Goal: Information Seeking & Learning: Check status

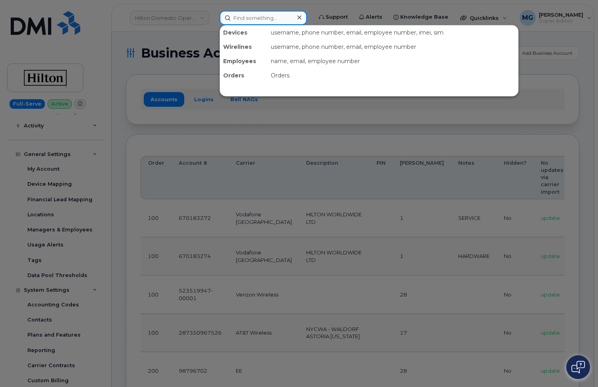
click at [251, 18] on input at bounding box center [263, 18] width 87 height 14
type input "H"
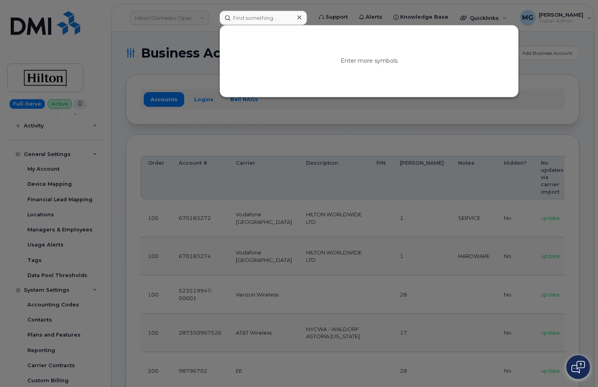
click at [40, 124] on div at bounding box center [299, 193] width 598 height 387
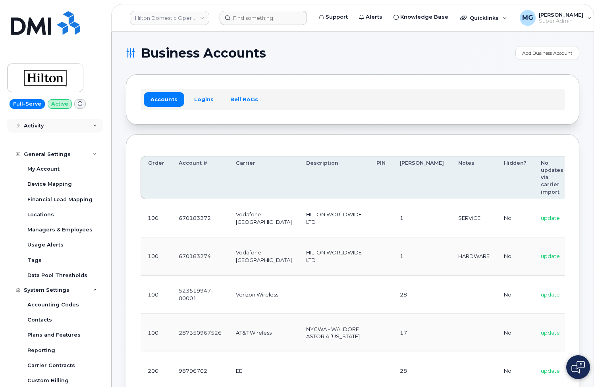
click at [41, 127] on div "Activity" at bounding box center [34, 126] width 20 height 6
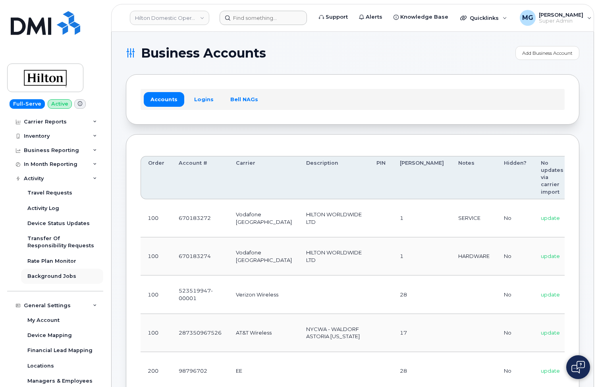
scroll to position [13, 0]
click at [259, 18] on input at bounding box center [263, 18] width 87 height 14
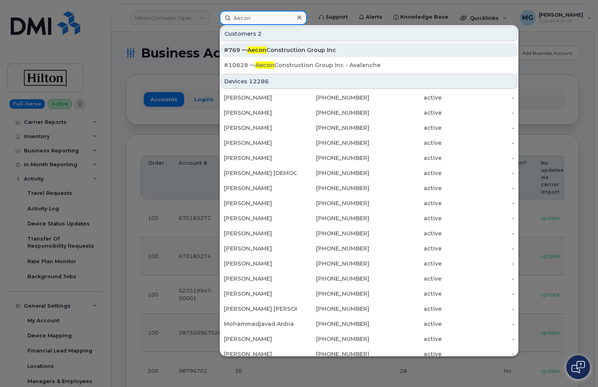
type input "Aecon"
click at [272, 50] on div "#769 — Aecon Construction Group Inc" at bounding box center [369, 50] width 290 height 8
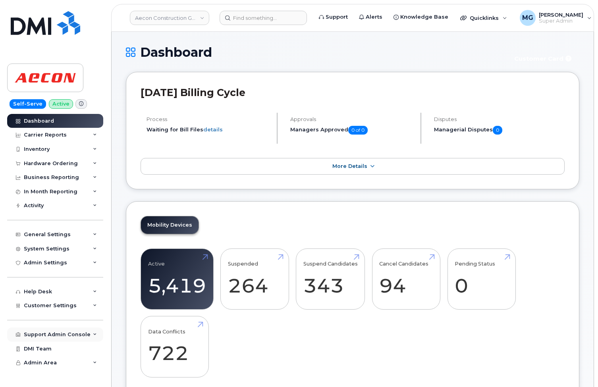
scroll to position [2, 0]
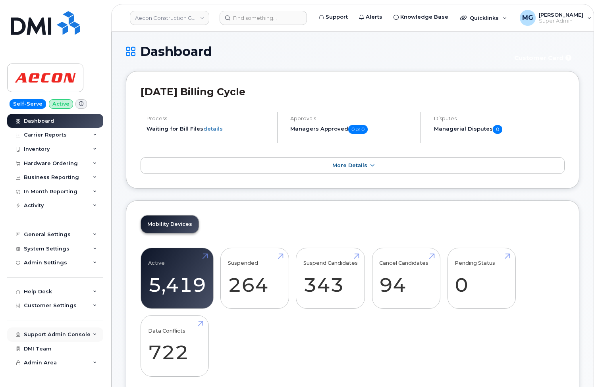
click at [40, 332] on div "Support Admin Console" at bounding box center [57, 335] width 67 height 6
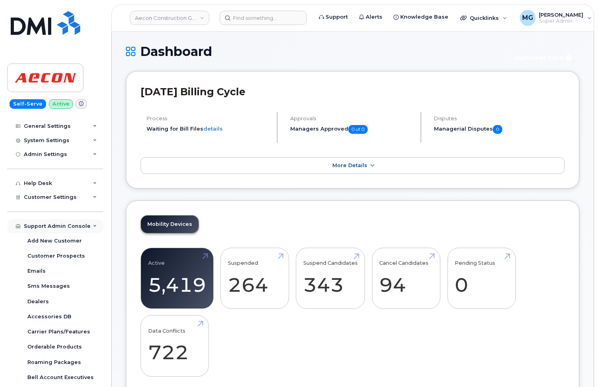
scroll to position [109, 0]
click at [42, 267] on div "Emails" at bounding box center [36, 270] width 18 height 7
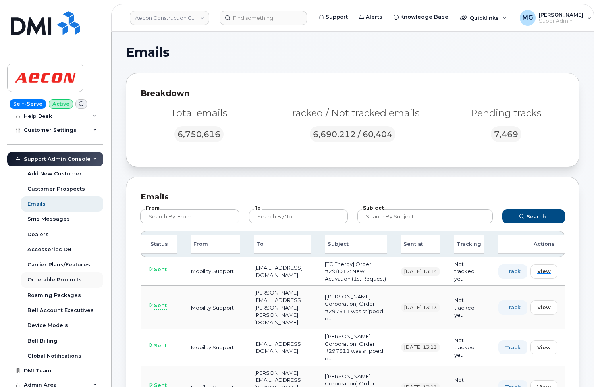
scroll to position [175, 0]
click at [47, 277] on div "Orderable Products" at bounding box center [54, 280] width 54 height 7
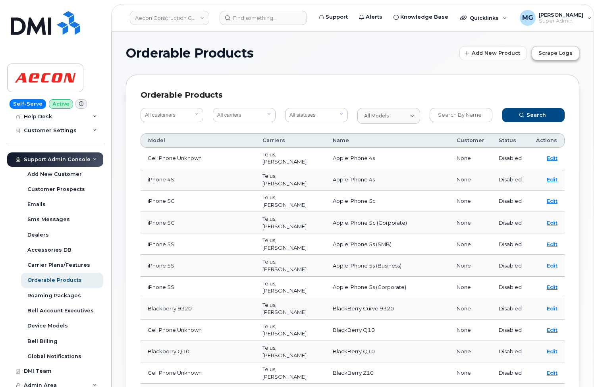
click at [546, 51] on span "Scrape Logs" at bounding box center [556, 53] width 34 height 8
click at [552, 54] on span "Scrape Logs" at bounding box center [556, 53] width 34 height 8
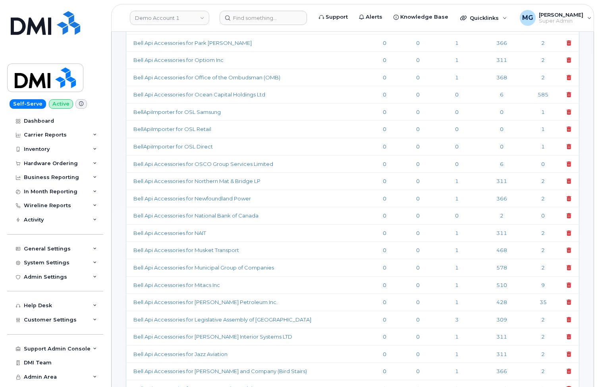
scroll to position [485, 0]
click at [40, 218] on div "Activity" at bounding box center [34, 220] width 20 height 6
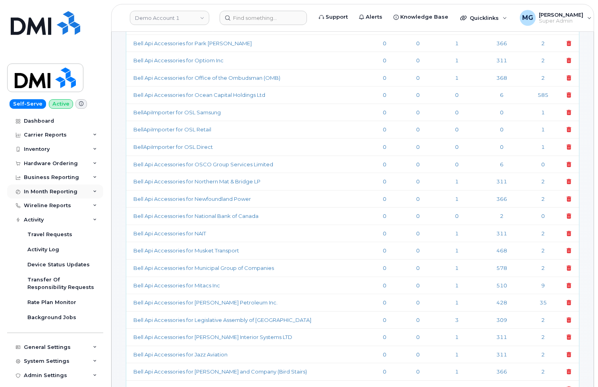
click at [87, 191] on div "In Month Reporting" at bounding box center [55, 192] width 96 height 14
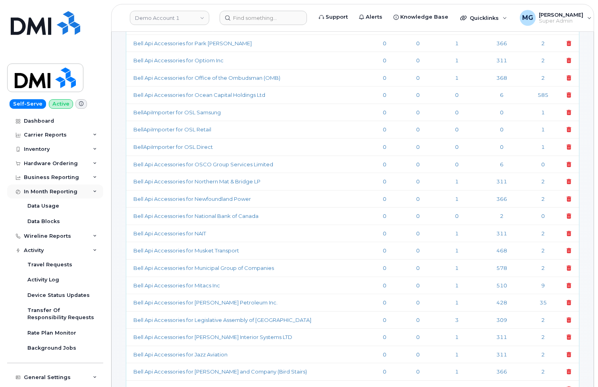
click at [87, 191] on div "In Month Reporting" at bounding box center [55, 192] width 96 height 14
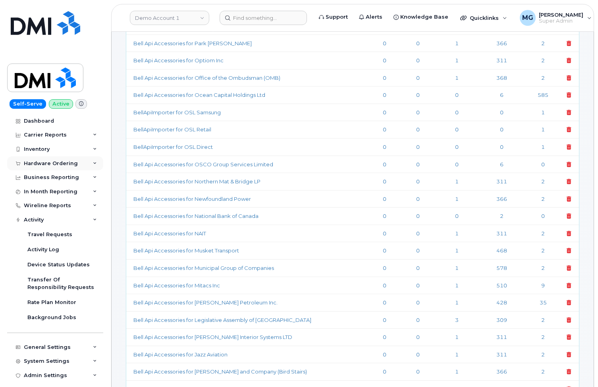
click at [78, 161] on div "Hardware Ordering" at bounding box center [55, 163] width 96 height 14
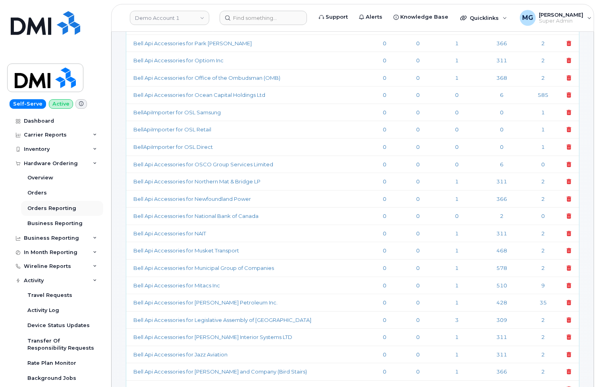
click at [43, 206] on div "Orders Reporting" at bounding box center [51, 208] width 49 height 7
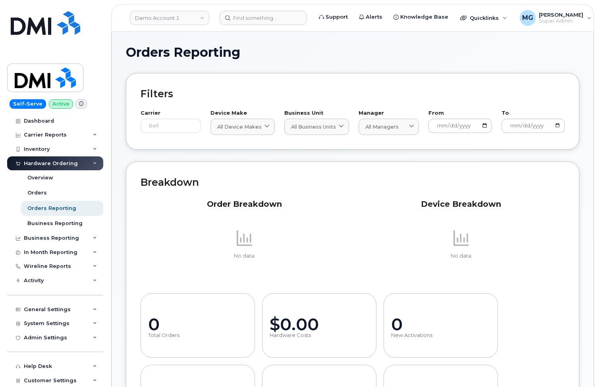
scroll to position [2, 0]
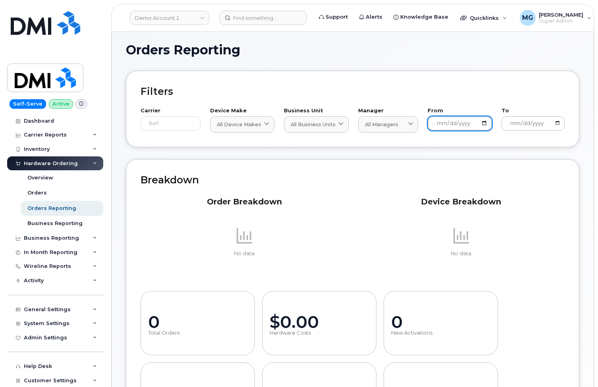
click at [456, 123] on input "2024-08-12" at bounding box center [460, 123] width 64 height 14
type input "2024-08-08"
click at [202, 16] on link "Demo Account 1" at bounding box center [169, 18] width 79 height 14
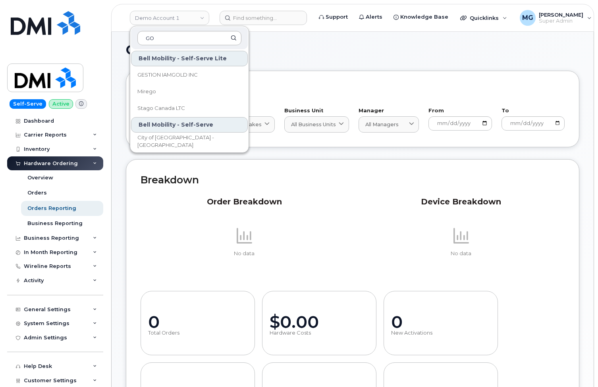
type input "G"
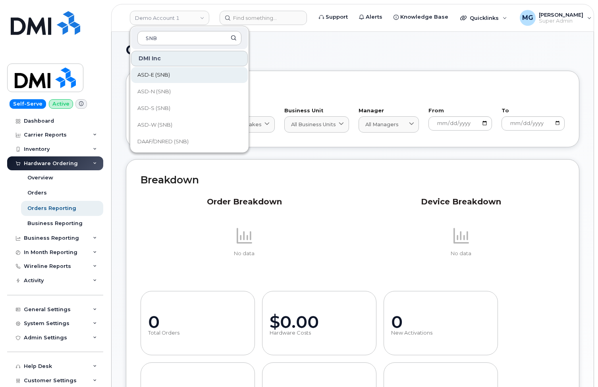
type input "SNB"
click at [158, 74] on span "ASD-E (SNB)" at bounding box center [153, 75] width 33 height 8
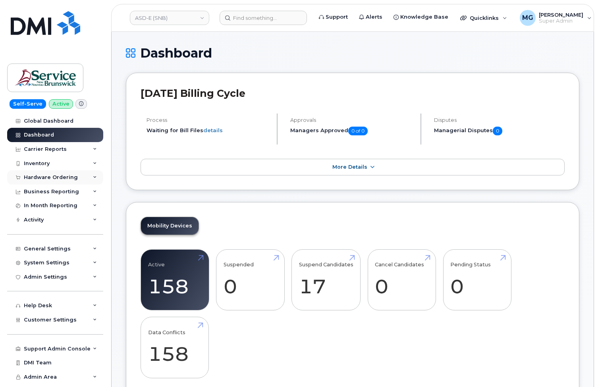
click at [55, 176] on div "Hardware Ordering" at bounding box center [51, 177] width 54 height 6
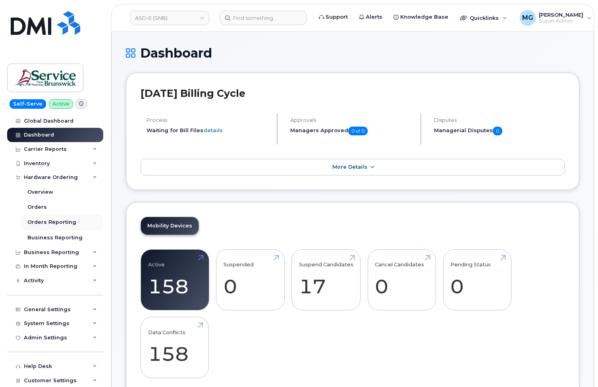
click at [39, 220] on div "Orders Reporting" at bounding box center [51, 222] width 49 height 7
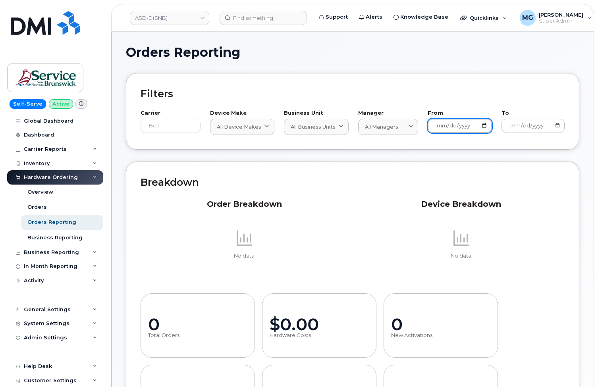
click at [470, 123] on input "[DATE]" at bounding box center [460, 126] width 64 height 14
type input "2024-08-07"
click at [504, 104] on div "Carrier Bell Device Make All Device Makes All Device Makes Android Cell Phone B…" at bounding box center [353, 117] width 424 height 35
click at [199, 17] on link "ASD-E (SNB)" at bounding box center [169, 18] width 79 height 14
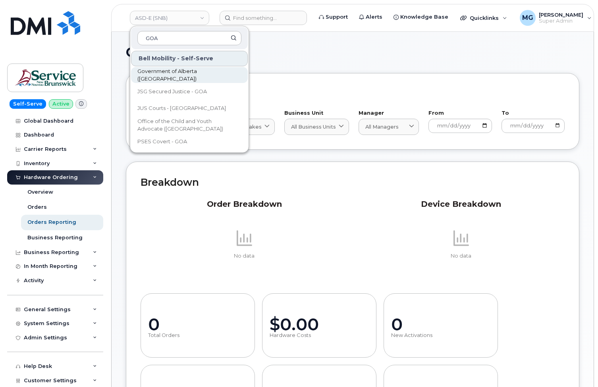
type input "GOA"
click at [187, 76] on span "Government of Alberta (GOA)" at bounding box center [182, 75] width 91 height 15
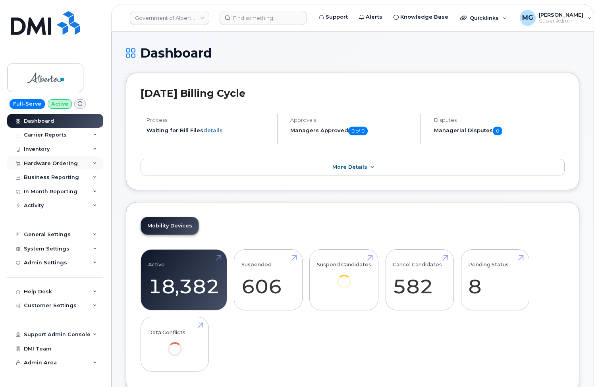
click at [59, 162] on div "Hardware Ordering" at bounding box center [51, 163] width 54 height 6
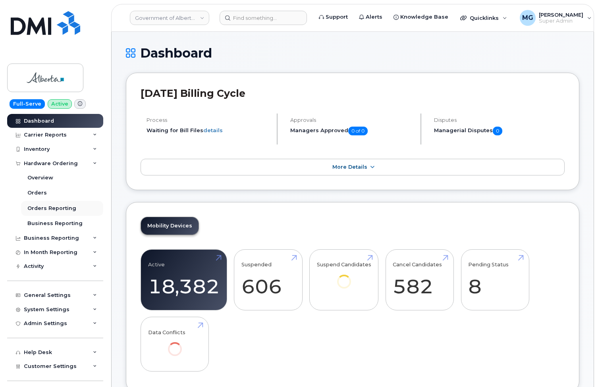
click at [42, 205] on div "Orders Reporting" at bounding box center [51, 208] width 49 height 7
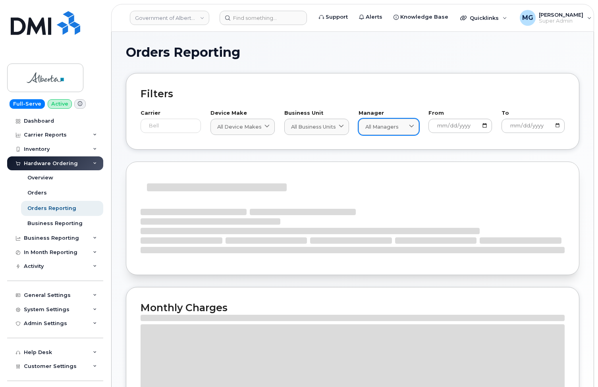
click at [414, 123] on span at bounding box center [411, 127] width 8 height 8
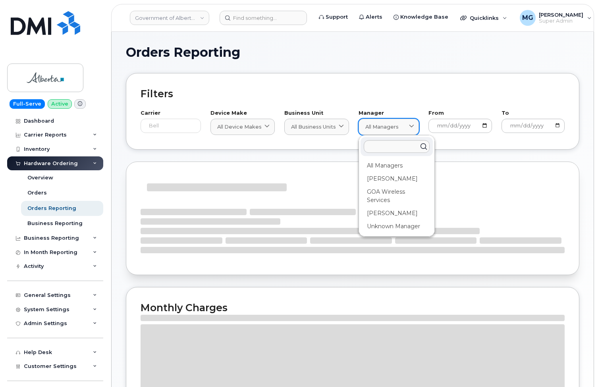
click at [414, 123] on span at bounding box center [411, 127] width 8 height 8
click at [486, 124] on input "[DATE]" at bounding box center [460, 126] width 64 height 14
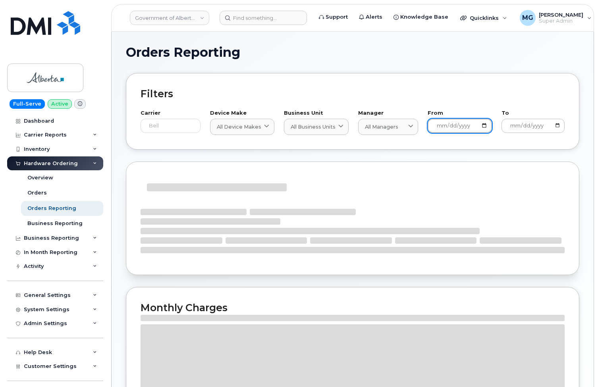
type input "[DATE]"
click at [478, 99] on h2 "Filters" at bounding box center [353, 94] width 424 height 12
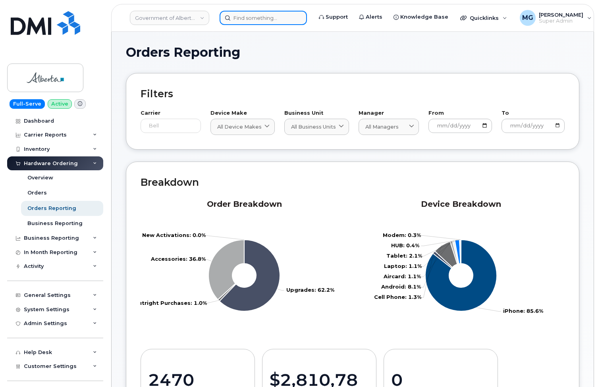
click at [247, 17] on input at bounding box center [263, 18] width 87 height 14
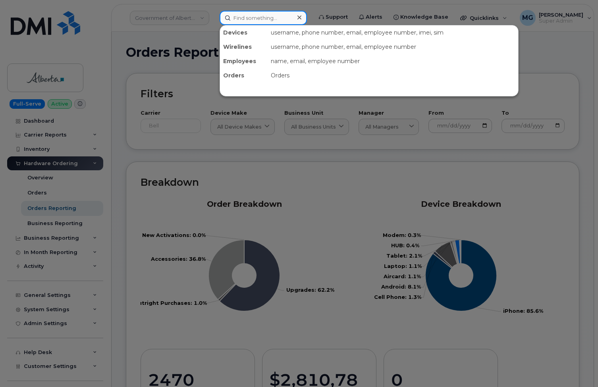
paste input "https://dmimms.atlassian.net/browse/PLAT-555"
type input "https://dmimms.atlassian.net/browse/PLAT-555"
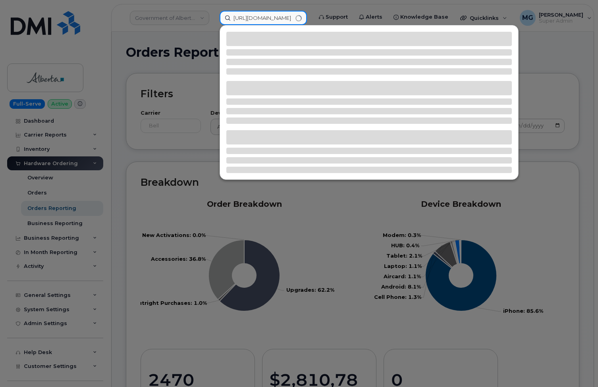
click at [243, 17] on input "https://dmimms.atlassian.net/browse/PLAT-555" at bounding box center [263, 18] width 87 height 14
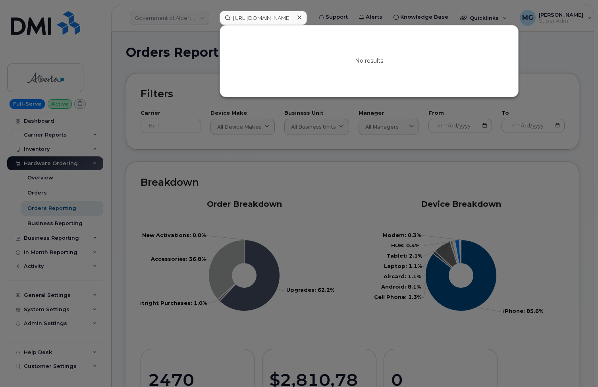
click at [275, 17] on input "https://dmimms.atlassian.net/browse/PLAT-555" at bounding box center [263, 18] width 87 height 14
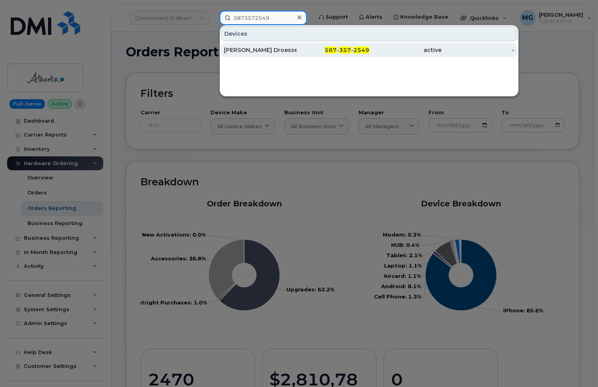
type input "5873572549"
click at [286, 50] on div "[PERSON_NAME] Droesse-[PERSON_NAME]" at bounding box center [260, 50] width 73 height 8
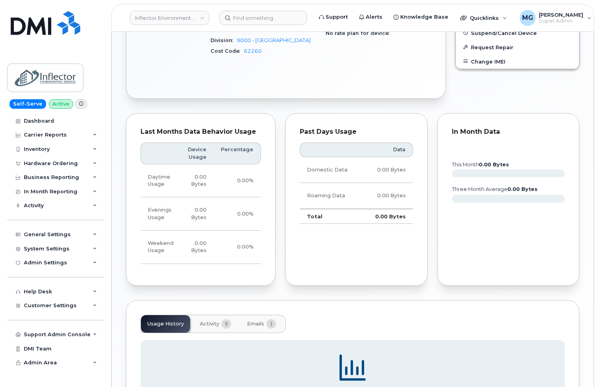
scroll to position [349, 0]
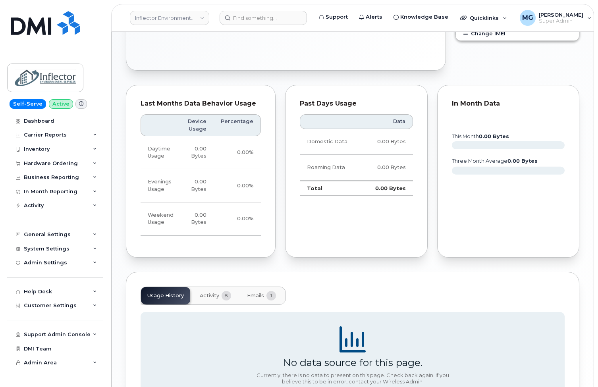
click at [216, 293] on span "Activity" at bounding box center [209, 296] width 19 height 6
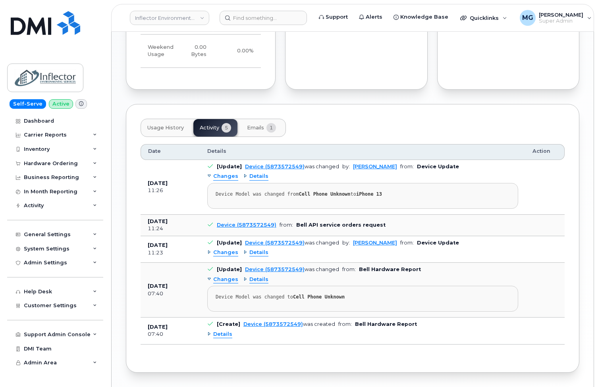
scroll to position [516, 0]
click at [223, 249] on span "Changes" at bounding box center [225, 253] width 25 height 8
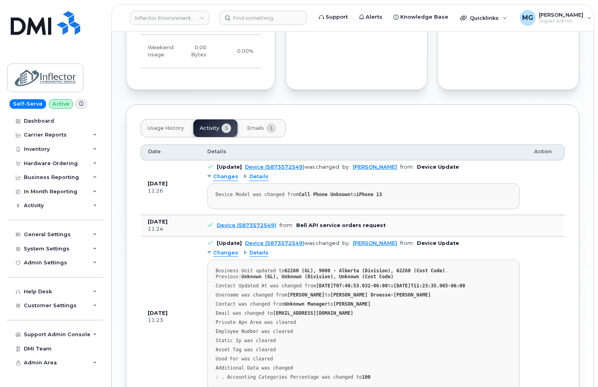
click at [253, 125] on span "Emails" at bounding box center [255, 128] width 17 height 6
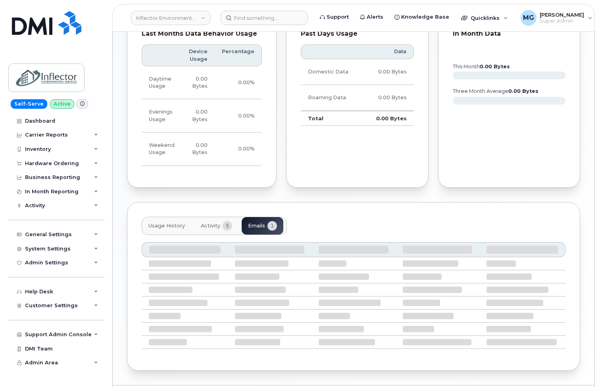
scroll to position [340, 0]
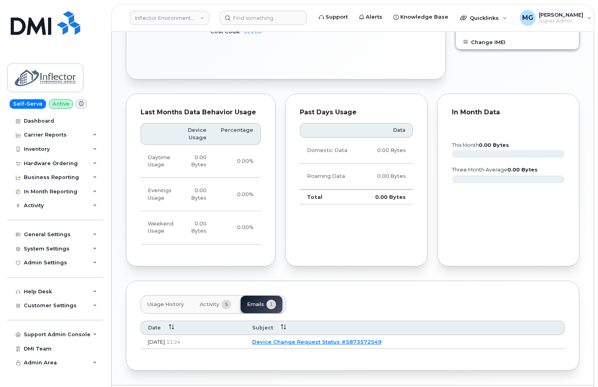
click at [315, 339] on link "Device Change Request Status #5873572549" at bounding box center [316, 342] width 129 height 6
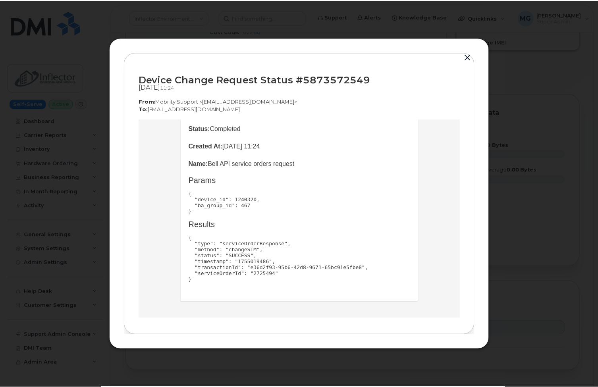
scroll to position [91, 0]
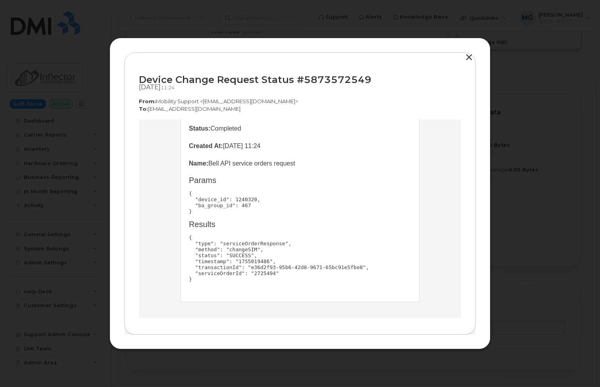
click at [470, 58] on button "button" at bounding box center [469, 57] width 12 height 11
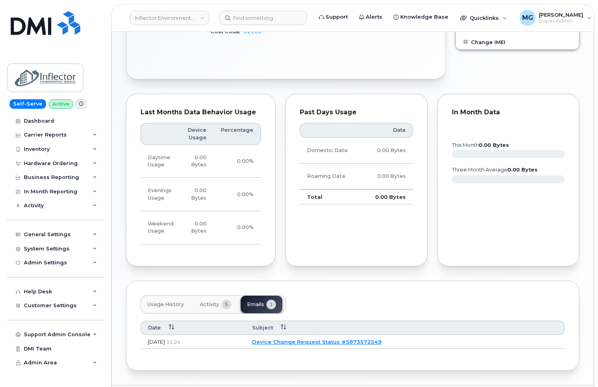
click at [205, 301] on span "Activity" at bounding box center [209, 304] width 19 height 6
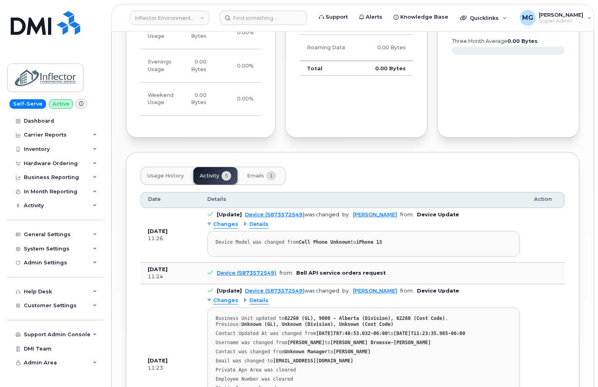
scroll to position [475, 0]
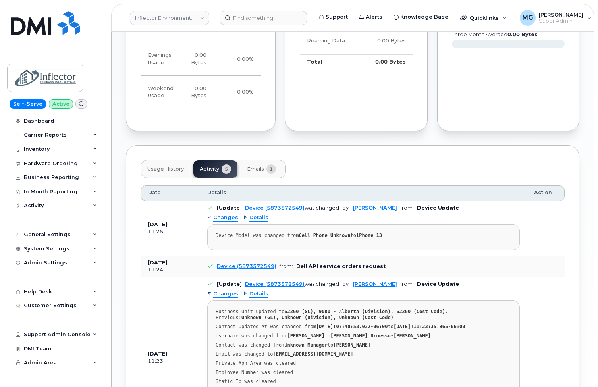
click at [240, 263] on link "Device (5873572549)" at bounding box center [247, 266] width 60 height 6
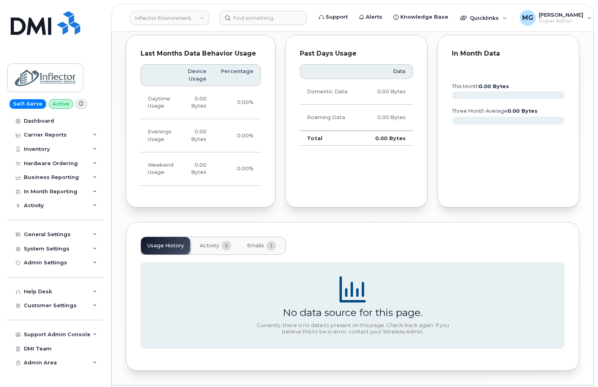
scroll to position [398, 0]
click at [212, 243] on span "Activity" at bounding box center [209, 246] width 19 height 6
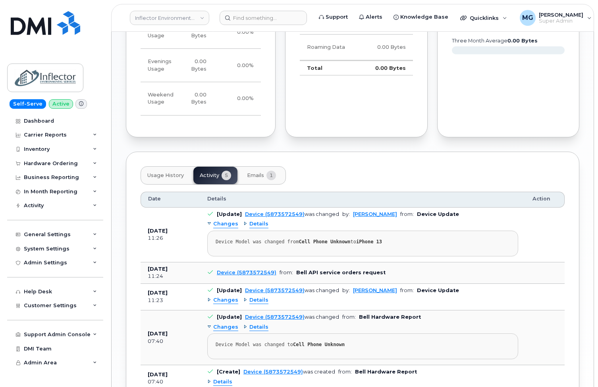
scroll to position [469, 0]
click at [225, 297] on span "Changes" at bounding box center [225, 301] width 25 height 8
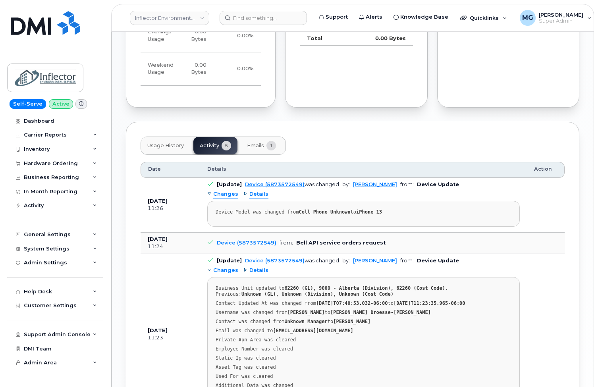
scroll to position [500, 0]
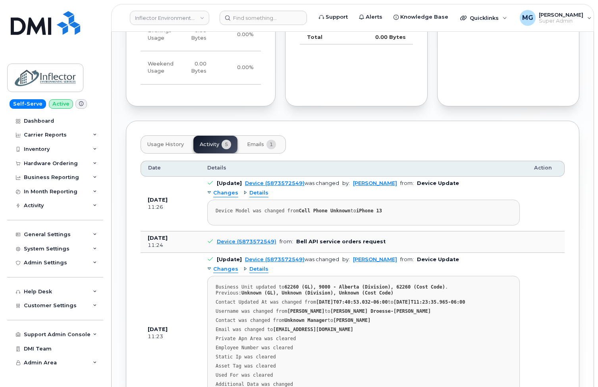
click at [255, 266] on span "Details" at bounding box center [258, 270] width 19 height 8
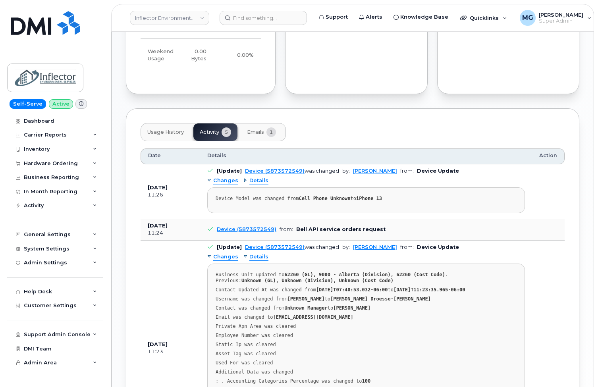
scroll to position [512, 0]
click at [260, 178] on span "Details" at bounding box center [258, 182] width 19 height 8
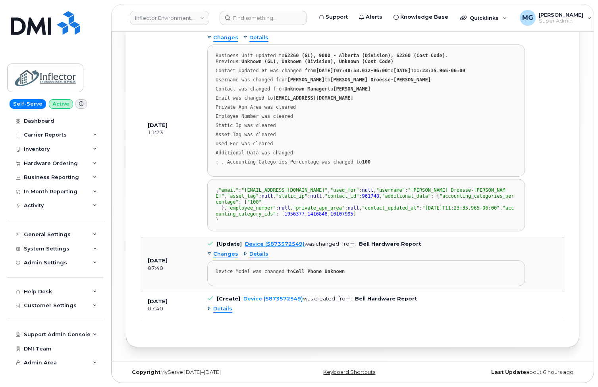
scroll to position [832, 0]
click at [218, 309] on span "Details" at bounding box center [222, 309] width 19 height 8
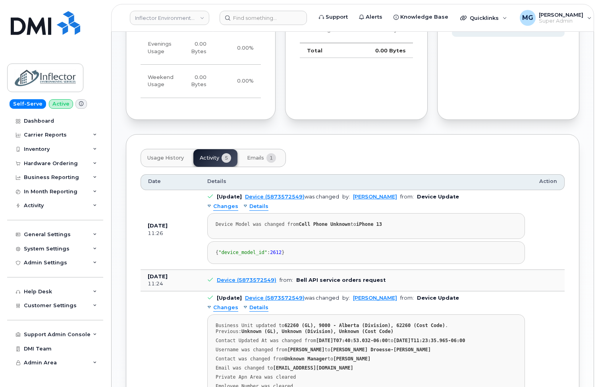
scroll to position [485, 0]
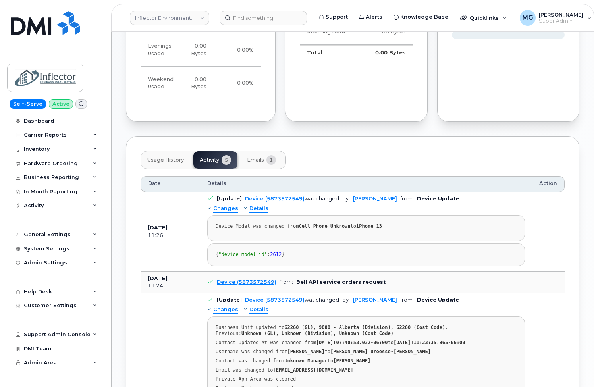
click at [254, 157] on span "Emails" at bounding box center [255, 160] width 17 height 6
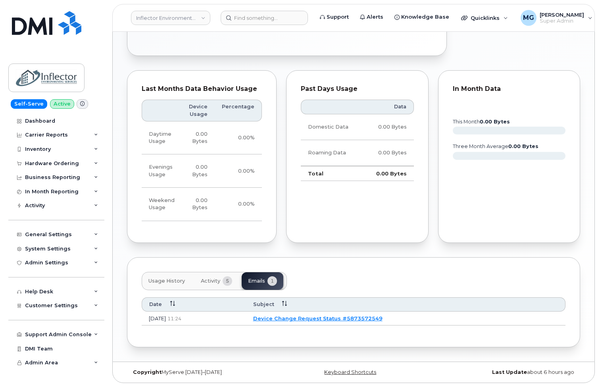
scroll to position [340, 0]
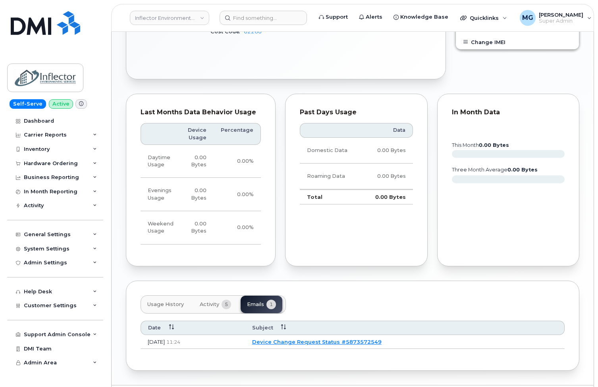
click at [316, 339] on link "Device Change Request Status #5873572549" at bounding box center [316, 342] width 129 height 6
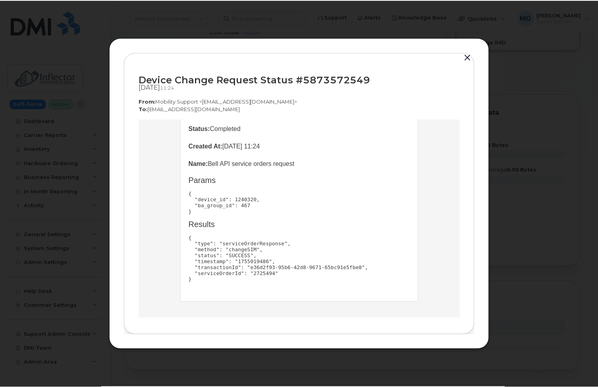
scroll to position [91, 0]
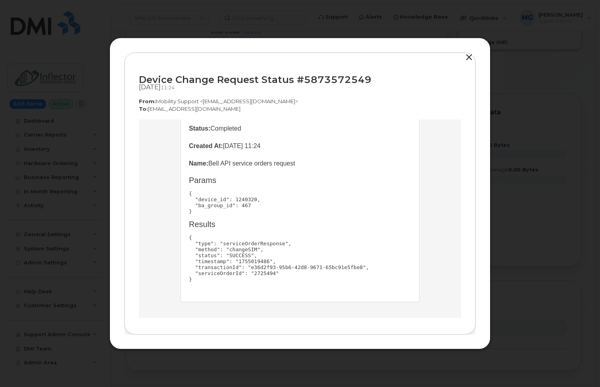
click at [467, 56] on button "button" at bounding box center [469, 57] width 12 height 11
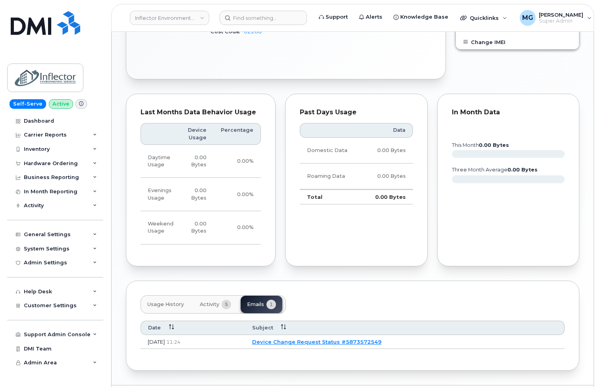
click at [207, 301] on span "Activity" at bounding box center [209, 304] width 19 height 6
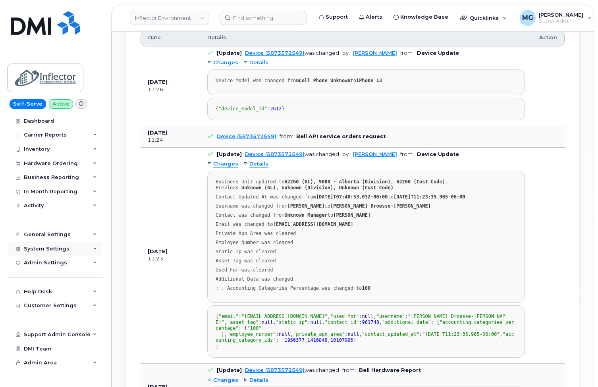
scroll to position [630, 0]
click at [235, 19] on input at bounding box center [263, 18] width 87 height 14
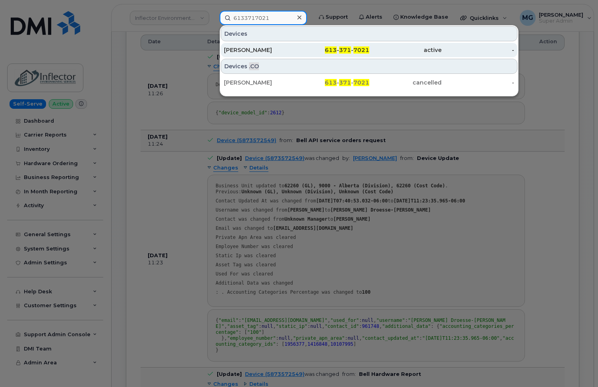
scroll to position [627, 0]
type input "6133717021"
click at [237, 51] on div "Rodrigo Villela" at bounding box center [260, 50] width 73 height 8
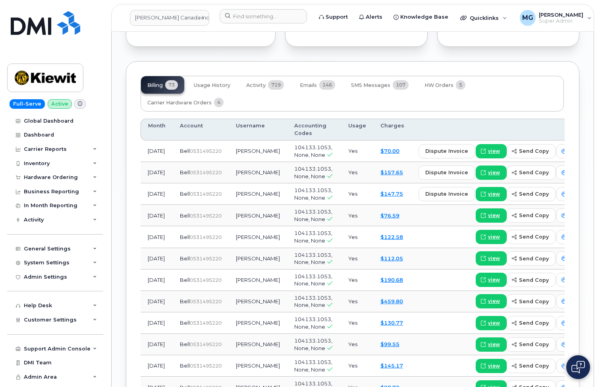
scroll to position [949, 0]
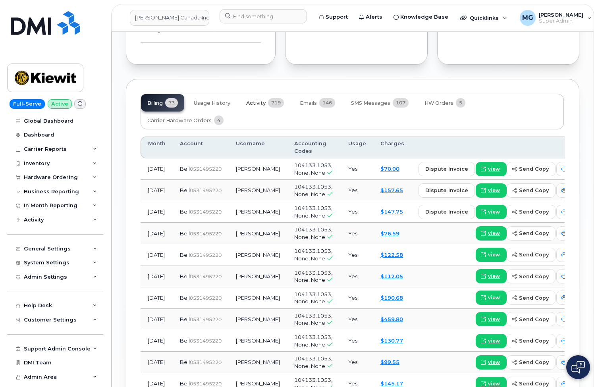
click at [262, 100] on span "Activity" at bounding box center [255, 103] width 19 height 6
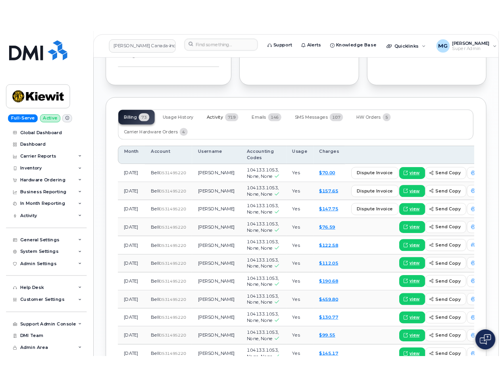
scroll to position [848, 0]
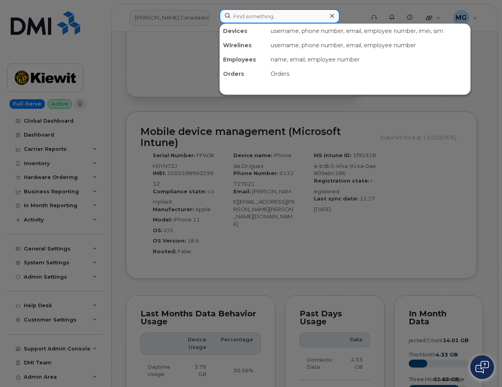
click at [237, 17] on input at bounding box center [280, 16] width 120 height 14
paste input "298026"
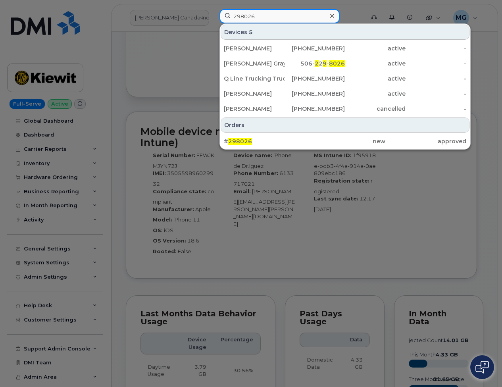
type input "298026"
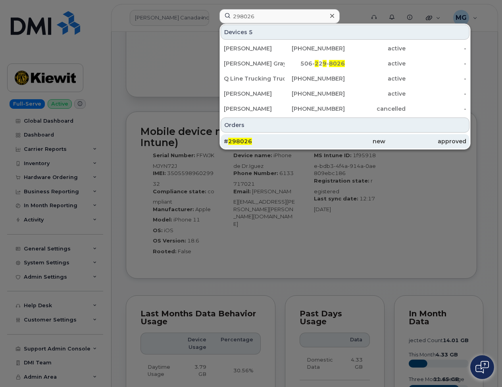
click at [238, 141] on span "298026" at bounding box center [240, 141] width 24 height 7
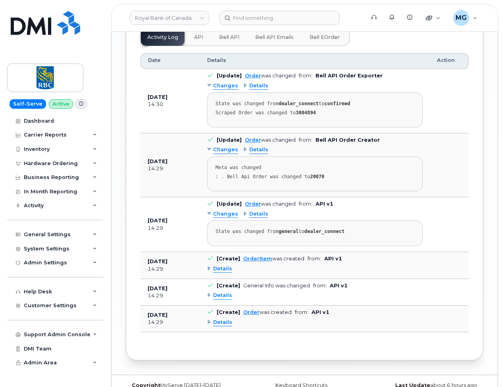
scroll to position [959, 0]
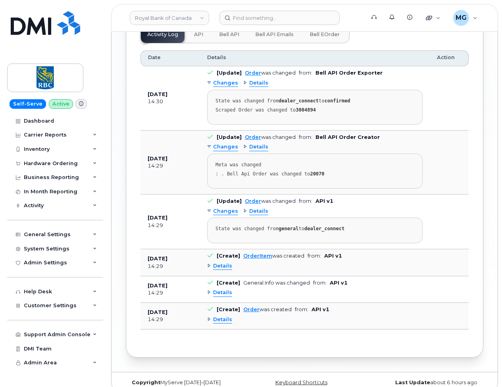
click at [222, 316] on span "Details" at bounding box center [222, 320] width 19 height 8
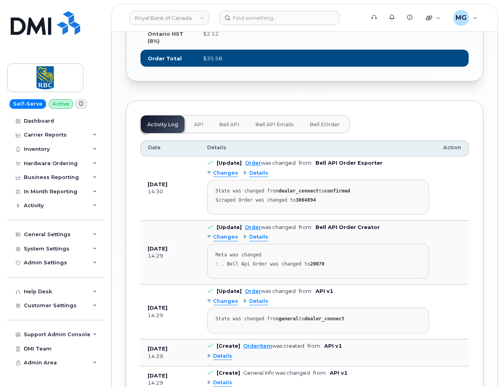
scroll to position [874, 0]
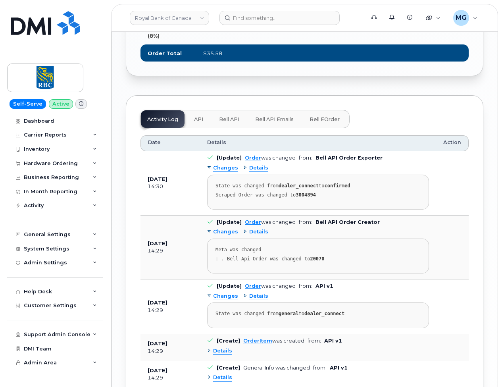
click at [228, 116] on span "Bell API" at bounding box center [229, 119] width 20 height 6
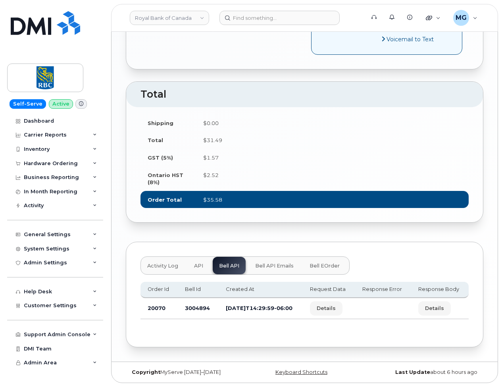
scroll to position [721, 0]
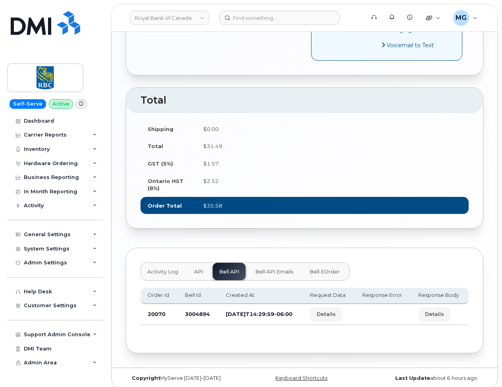
click at [282, 269] on span "Bell API Emails" at bounding box center [274, 272] width 39 height 6
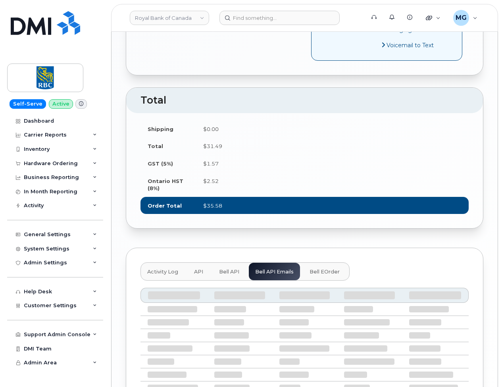
scroll to position [710, 0]
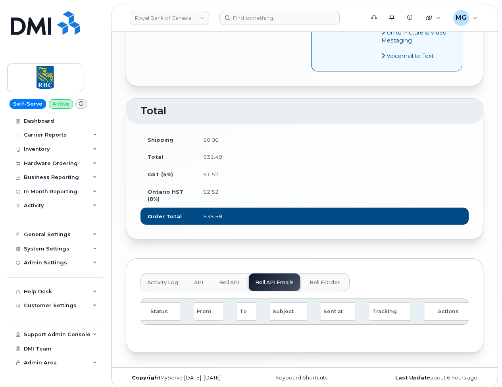
click at [320, 280] on span "Bell eOrder" at bounding box center [325, 283] width 30 height 6
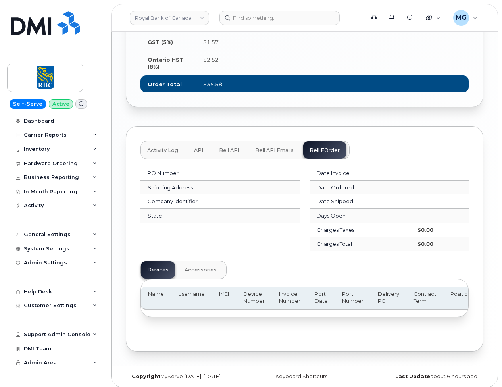
scroll to position [842, 0]
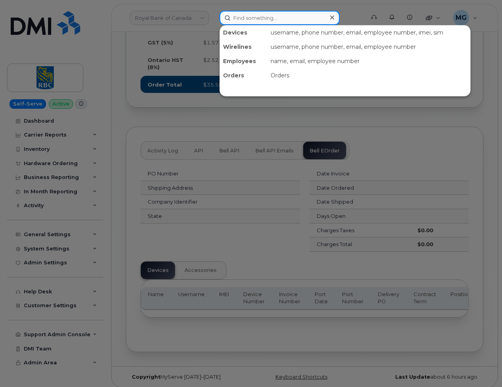
click at [234, 19] on input at bounding box center [280, 18] width 120 height 14
paste input "298006"
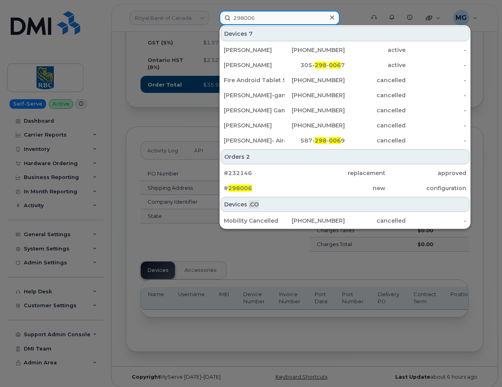
type input "298006"
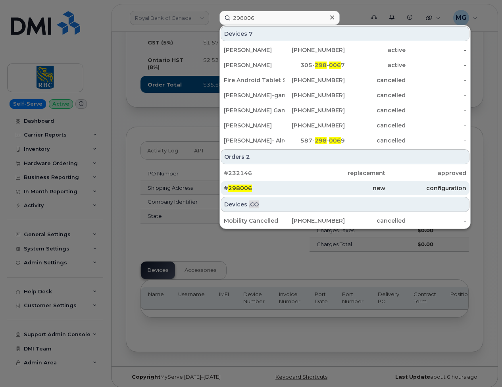
click at [242, 186] on span "298006" at bounding box center [240, 188] width 24 height 7
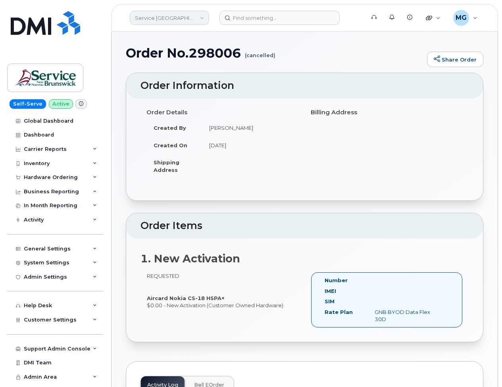
click at [143, 17] on link "Service [GEOGRAPHIC_DATA] (SNB)" at bounding box center [169, 18] width 79 height 14
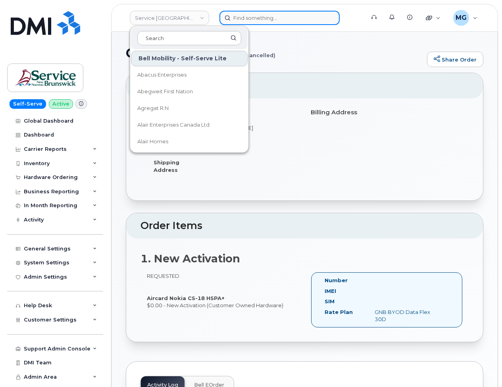
click at [266, 19] on input at bounding box center [280, 18] width 120 height 14
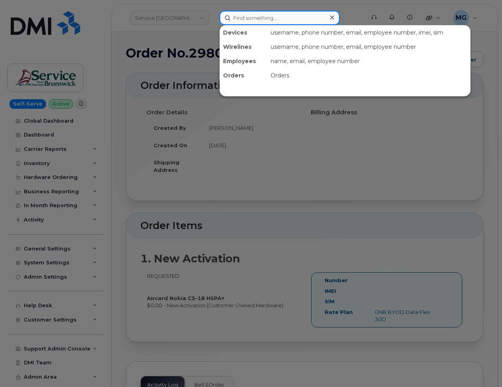
paste input "298015"
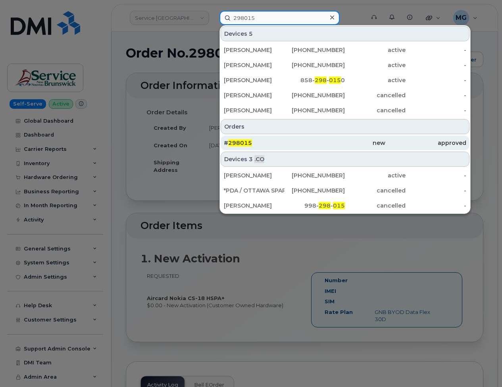
type input "298015"
click at [245, 144] on span "298015" at bounding box center [240, 142] width 24 height 7
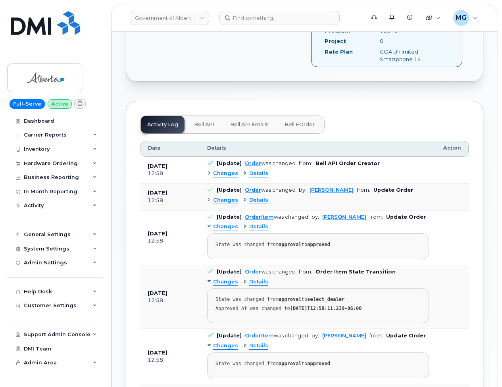
scroll to position [369, 0]
click at [226, 170] on span "Changes" at bounding box center [225, 174] width 25 height 8
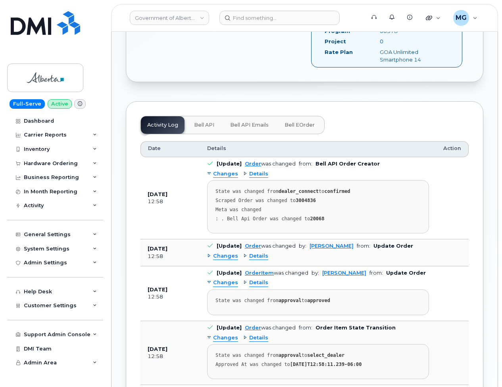
click at [256, 170] on span "Details" at bounding box center [258, 174] width 19 height 8
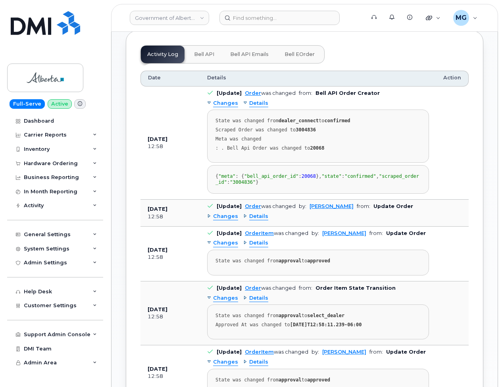
scroll to position [436, 0]
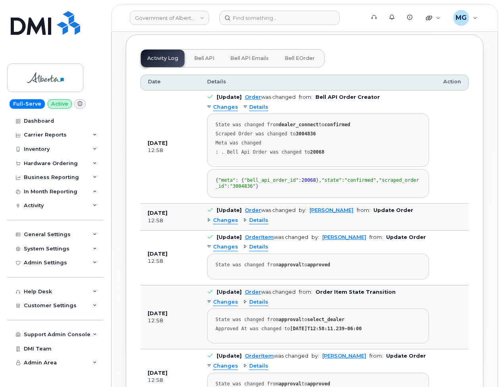
click at [207, 55] on span "Bell API" at bounding box center [204, 58] width 20 height 6
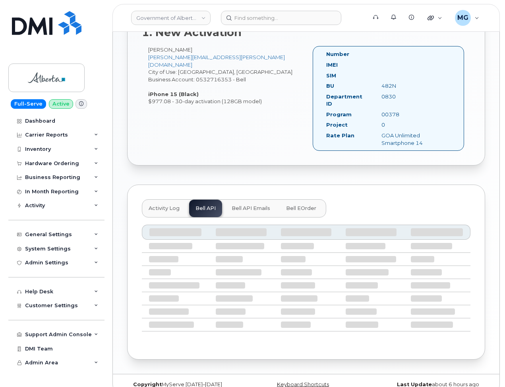
scroll to position [216, 0]
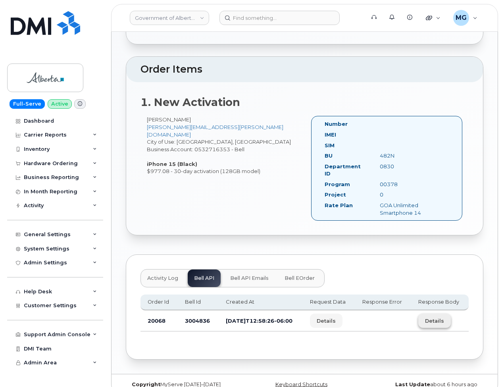
click at [437, 317] on span "Details" at bounding box center [434, 321] width 19 height 8
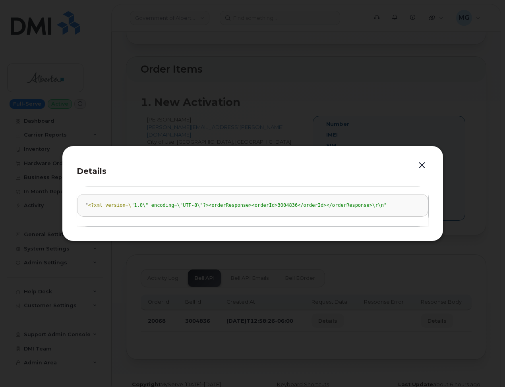
click at [422, 164] on button "button" at bounding box center [422, 165] width 12 height 11
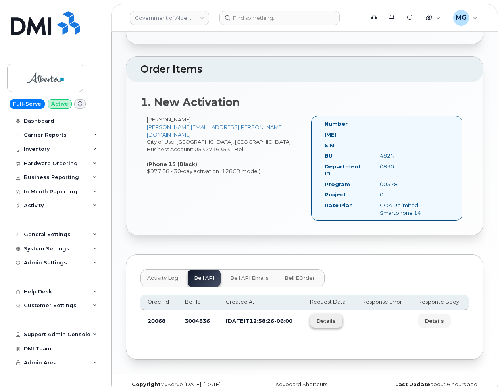
click at [336, 317] on span "Details" at bounding box center [326, 321] width 19 height 8
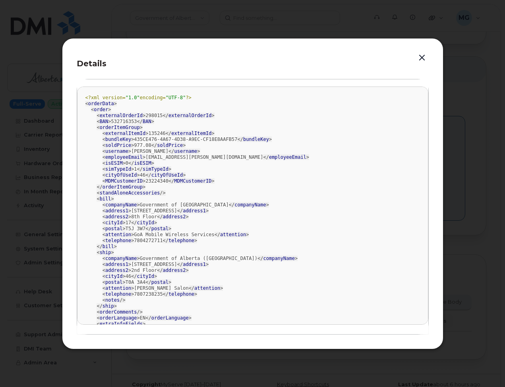
scroll to position [0, 0]
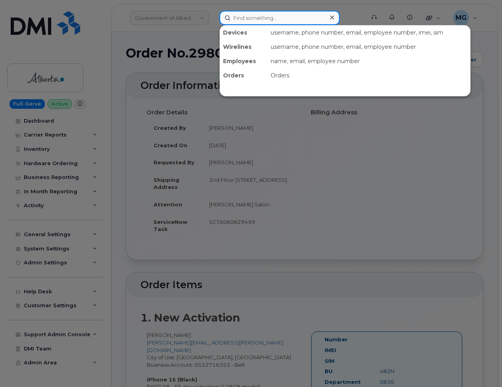
click at [233, 17] on input at bounding box center [280, 18] width 120 height 14
paste input "5873572549"
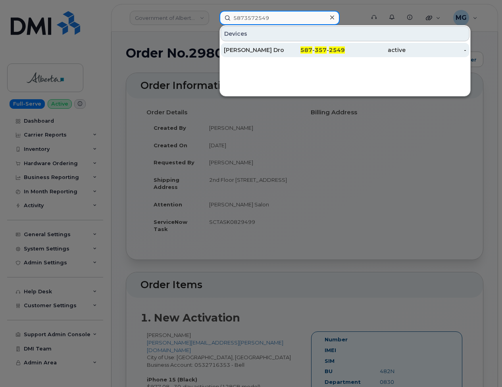
type input "5873572549"
click at [261, 51] on div "[PERSON_NAME] Droesse-[PERSON_NAME]" at bounding box center [254, 50] width 61 height 8
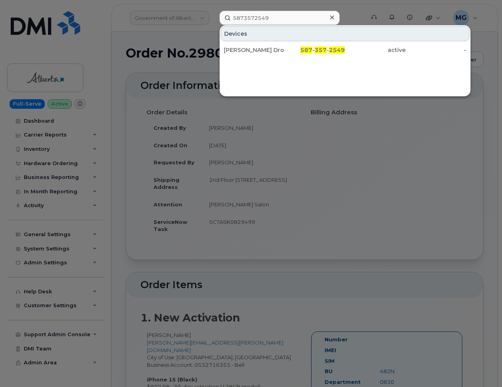
click at [137, 82] on div at bounding box center [251, 193] width 502 height 387
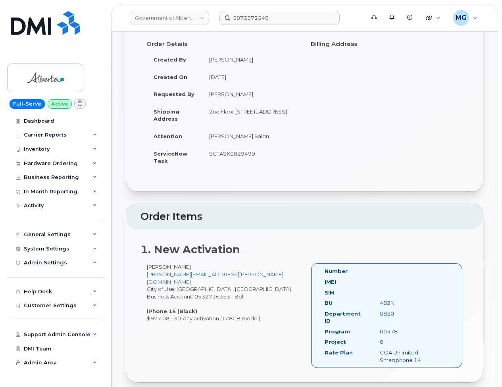
scroll to position [65, 0]
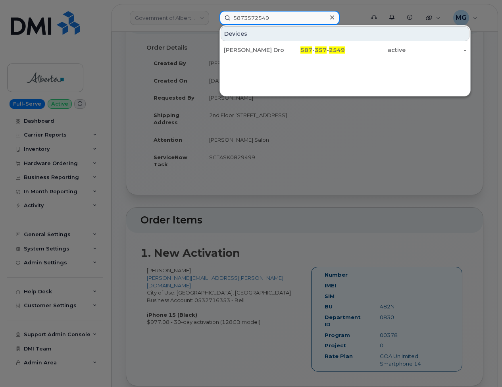
click at [283, 17] on input "5873572549" at bounding box center [280, 18] width 120 height 14
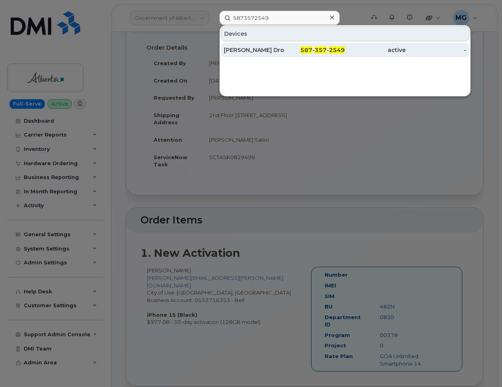
click at [267, 50] on div "[PERSON_NAME] Droesse-[PERSON_NAME]" at bounding box center [254, 50] width 61 height 8
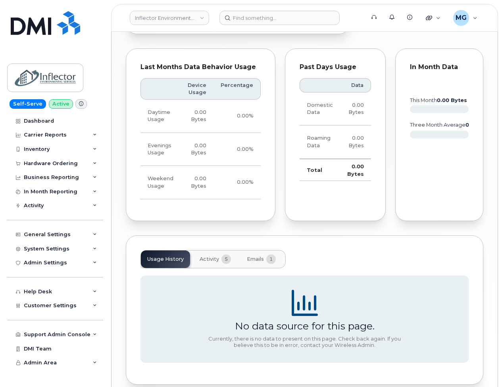
scroll to position [462, 0]
click at [215, 257] on span "Activity" at bounding box center [209, 260] width 19 height 6
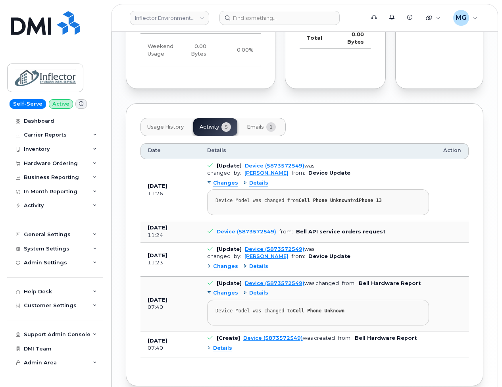
scroll to position [594, 0]
click at [222, 345] on span "Details" at bounding box center [222, 349] width 19 height 8
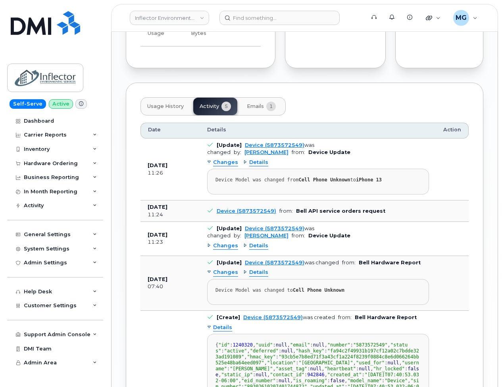
scroll to position [615, 0]
click at [261, 159] on span "Details" at bounding box center [258, 163] width 19 height 8
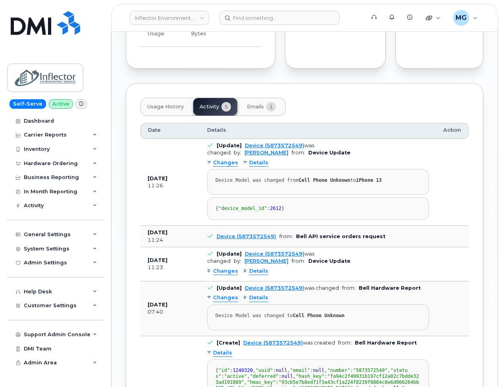
click at [257, 159] on span "Details" at bounding box center [258, 163] width 19 height 8
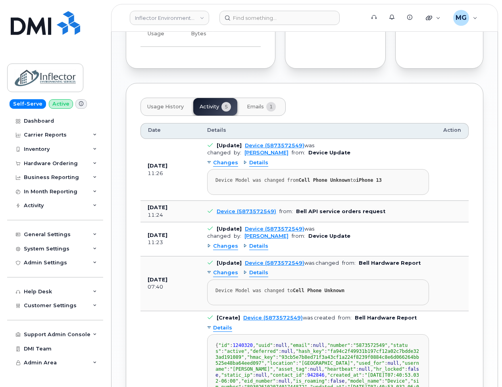
click at [225, 159] on span "Changes" at bounding box center [225, 163] width 25 height 8
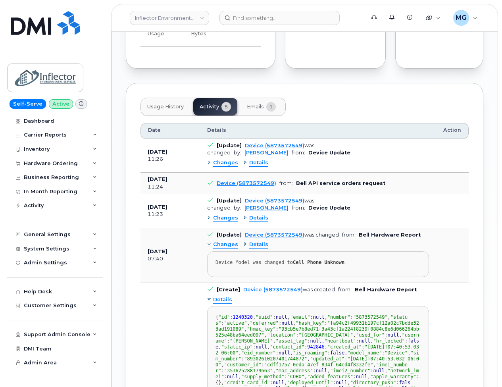
click at [255, 104] on span "Emails" at bounding box center [255, 107] width 17 height 6
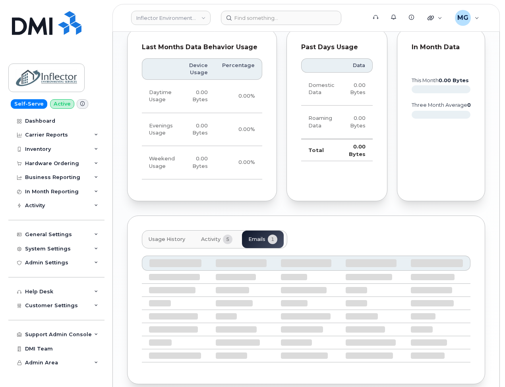
scroll to position [403, 0]
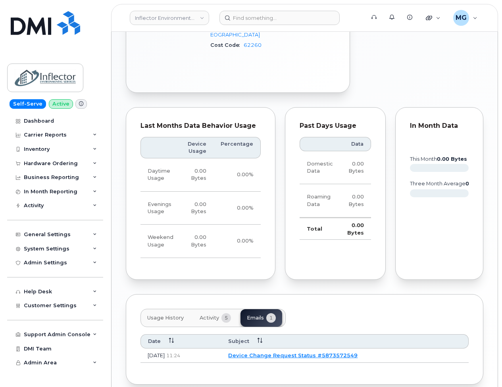
click at [287, 352] on link "Device Change Request Status #5873572549" at bounding box center [292, 355] width 129 height 6
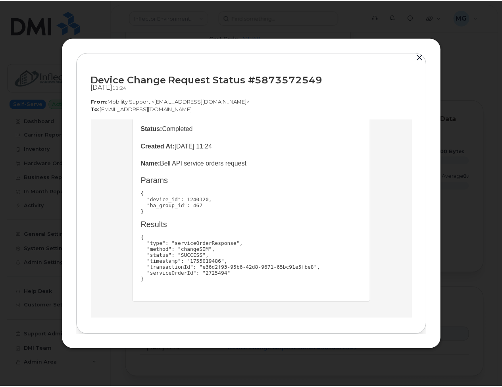
scroll to position [91, 0]
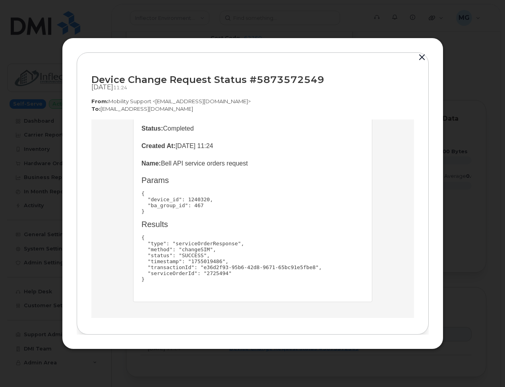
click at [421, 57] on button "button" at bounding box center [422, 57] width 12 height 11
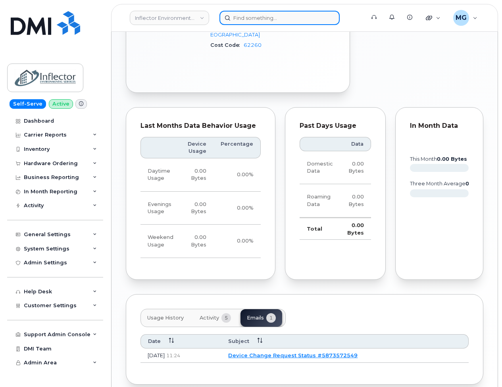
click at [236, 19] on input at bounding box center [280, 18] width 120 height 14
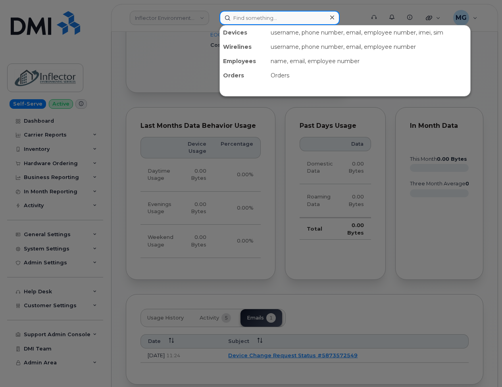
paste input "5873857633,1239487"
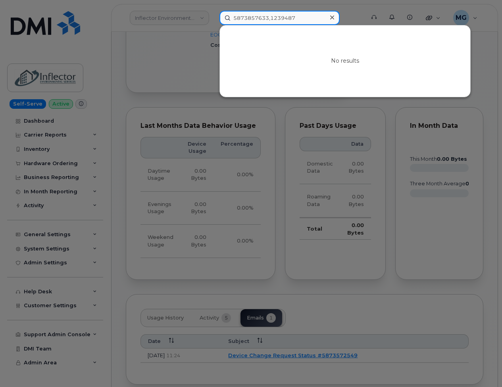
drag, startPoint x: 309, startPoint y: 18, endPoint x: 295, endPoint y: 21, distance: 14.0
click at [270, 18] on input "5873857633,1239487" at bounding box center [280, 18] width 120 height 14
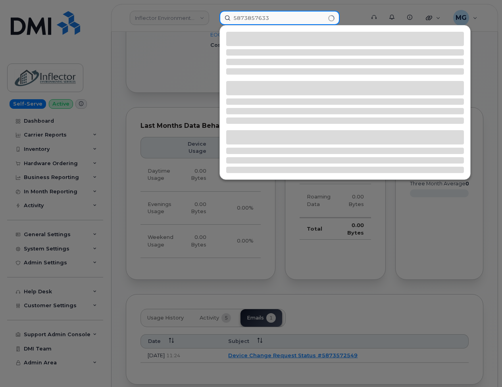
type input "5873857633"
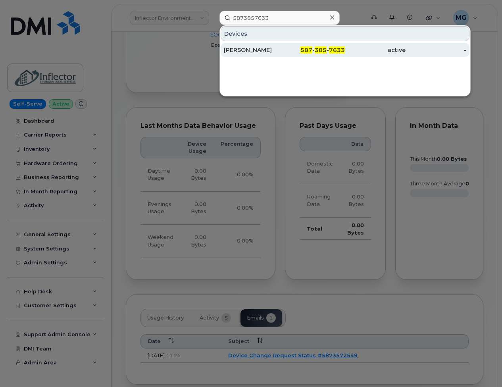
click at [245, 49] on div "Mike Doepel" at bounding box center [254, 50] width 61 height 8
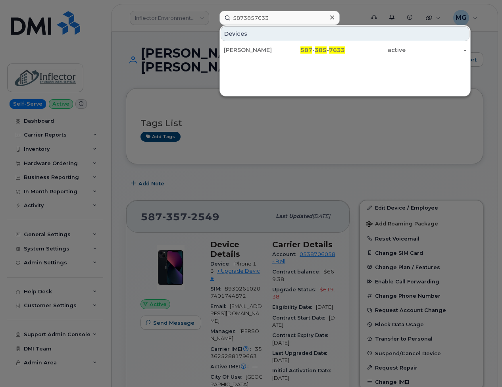
click at [104, 26] on div at bounding box center [251, 193] width 502 height 387
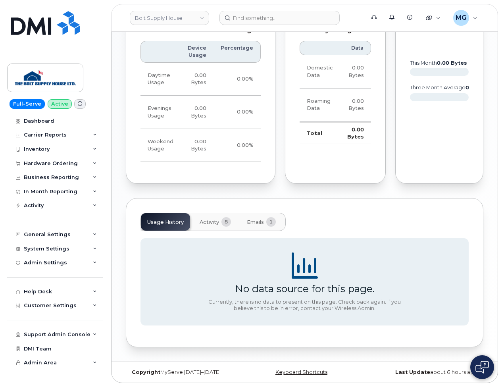
scroll to position [476, 0]
click at [212, 223] on span "Activity" at bounding box center [209, 222] width 19 height 6
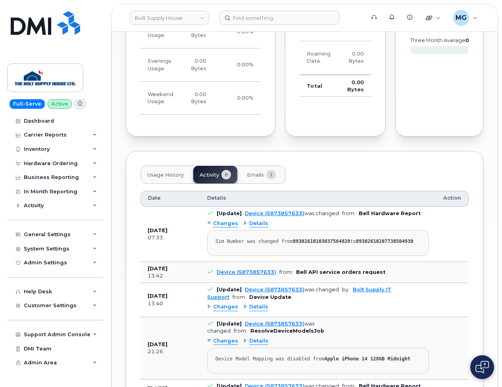
scroll to position [519, 0]
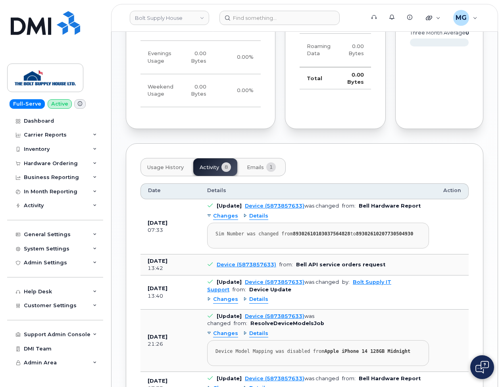
click at [253, 220] on span "Details" at bounding box center [258, 216] width 19 height 8
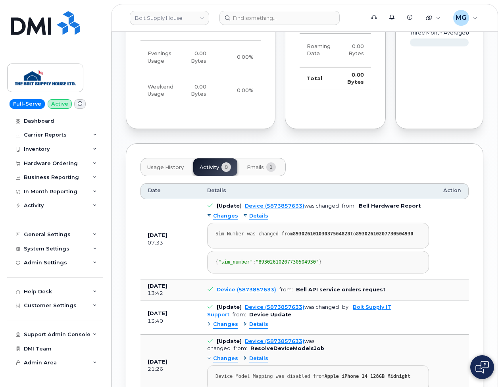
click at [243, 293] on link "Device (5873857633)" at bounding box center [247, 290] width 60 height 6
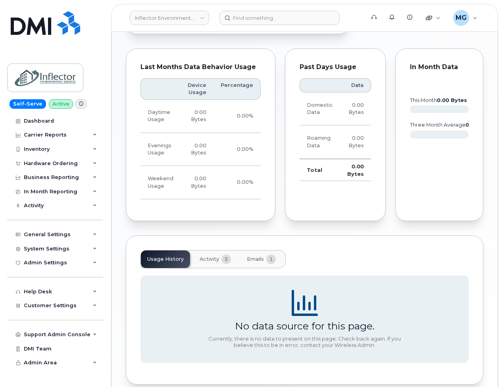
scroll to position [462, 0]
click at [216, 257] on span "Activity" at bounding box center [209, 260] width 19 height 6
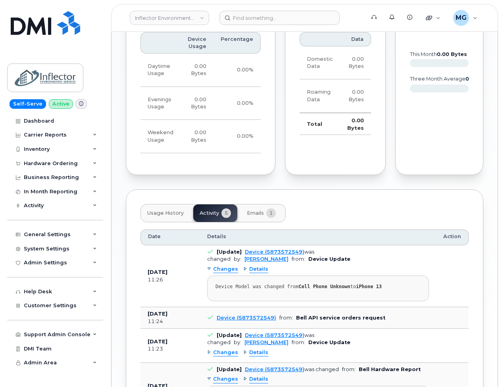
scroll to position [509, 0]
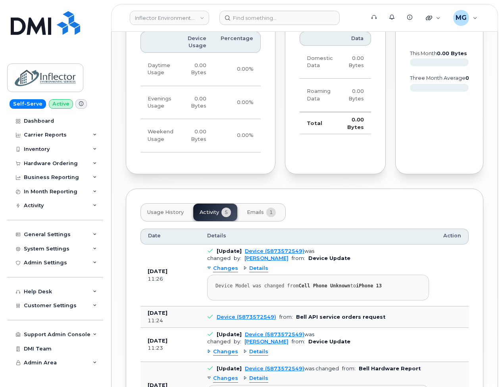
click at [257, 265] on span "Details" at bounding box center [258, 269] width 19 height 8
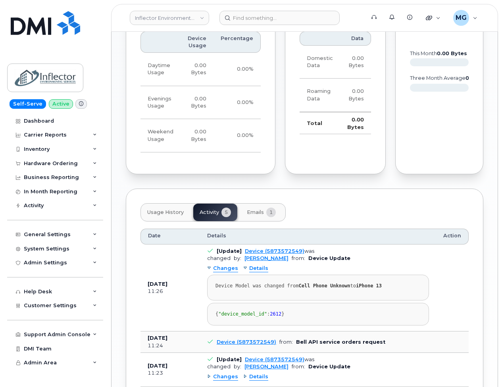
scroll to position [509, 0]
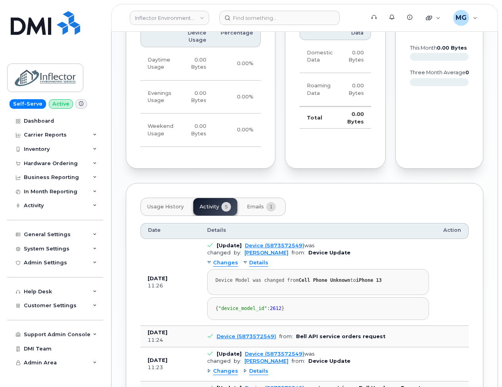
click at [255, 204] on span "Emails" at bounding box center [255, 207] width 17 height 6
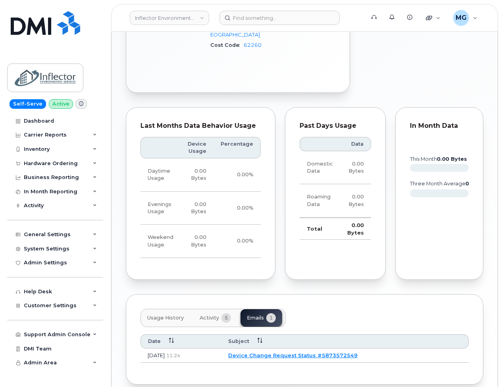
scroll to position [403, 0]
click at [252, 16] on input at bounding box center [280, 18] width 120 height 14
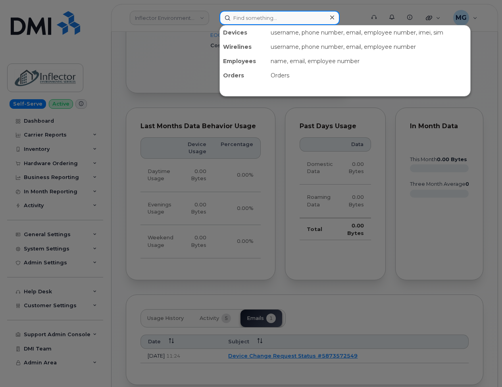
paste input "5873857633,1239487"
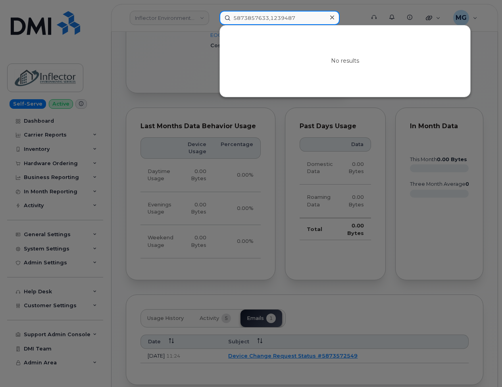
drag, startPoint x: 298, startPoint y: 18, endPoint x: 286, endPoint y: 18, distance: 11.5
click at [269, 20] on input "5873857633,1239487" at bounding box center [280, 18] width 120 height 14
type input "5873857633"
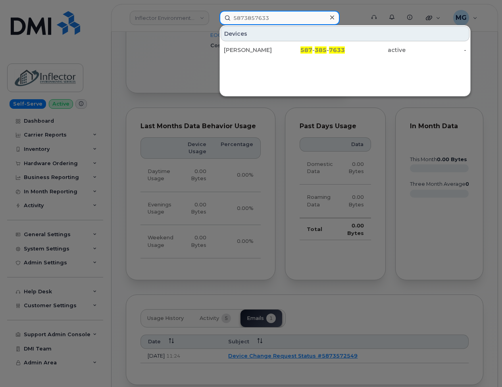
scroll to position [403, 0]
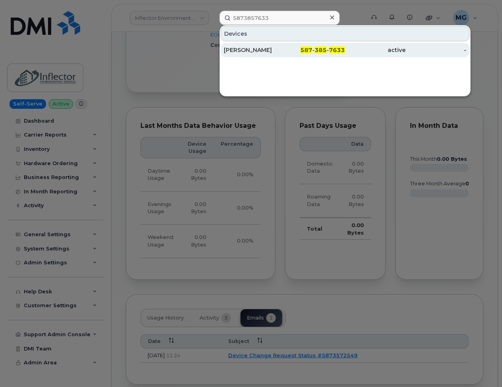
click at [251, 51] on div "Mike Doepel" at bounding box center [254, 50] width 61 height 8
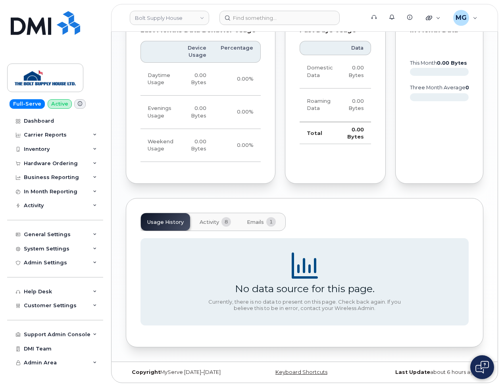
scroll to position [476, 0]
click at [263, 224] on span "Emails" at bounding box center [255, 222] width 17 height 6
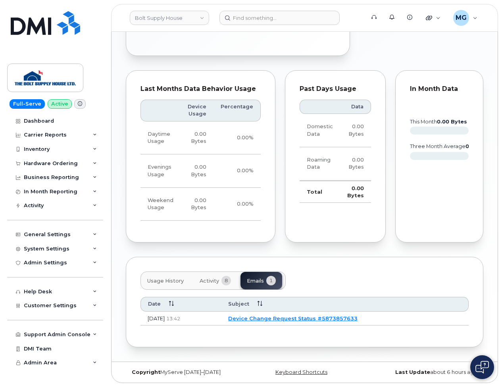
scroll to position [418, 0]
click at [219, 280] on button "Activity 8" at bounding box center [215, 280] width 44 height 17
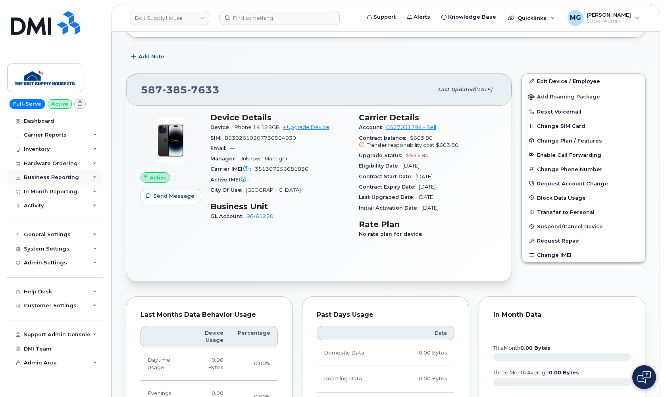
scroll to position [112, 0]
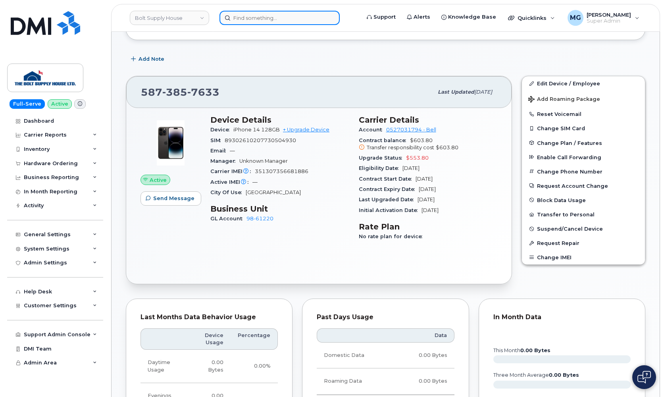
click at [234, 19] on input at bounding box center [280, 18] width 120 height 14
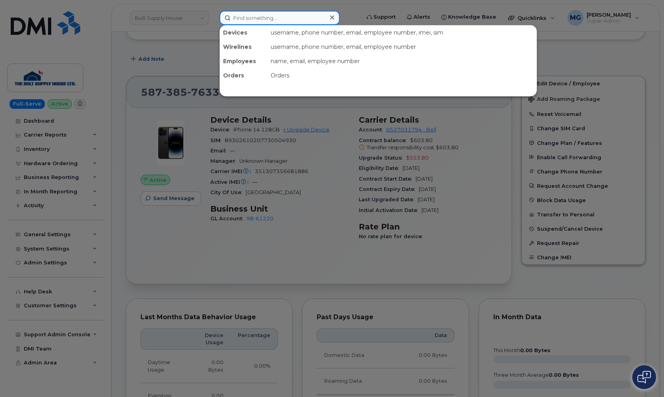
paste input "4189554536,825997"
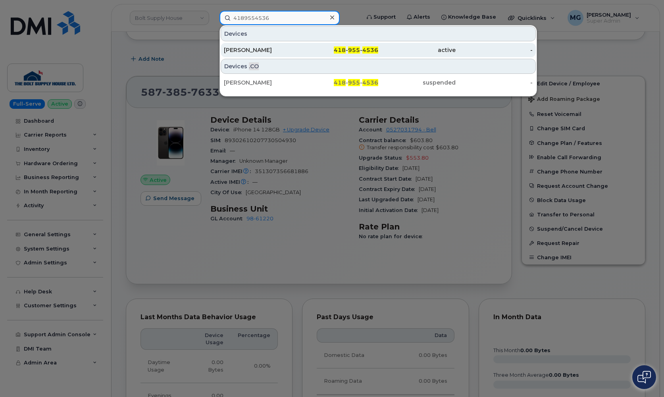
type input "4189554536"
click at [240, 48] on div "[PERSON_NAME]" at bounding box center [262, 50] width 77 height 8
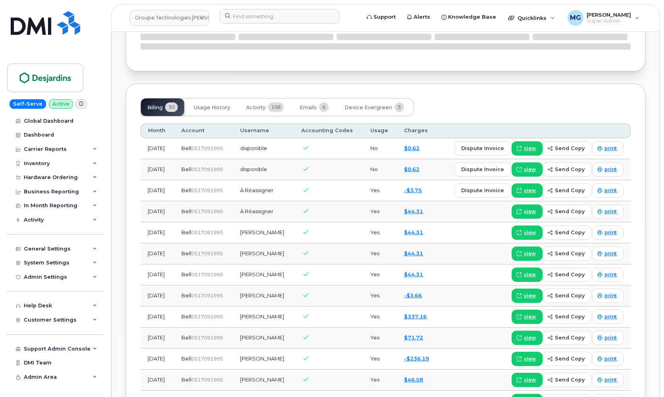
scroll to position [623, 0]
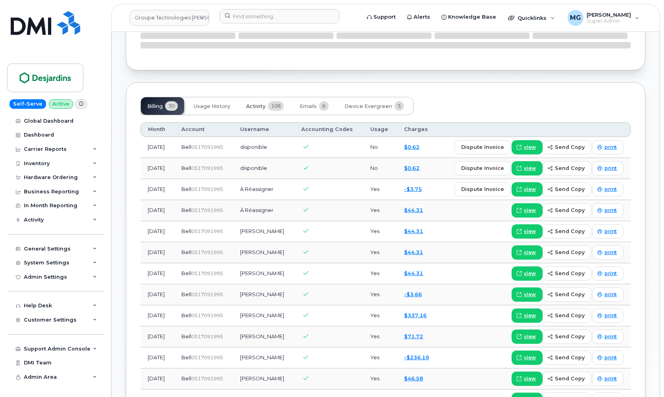
click at [257, 104] on span "Activity" at bounding box center [255, 106] width 19 height 6
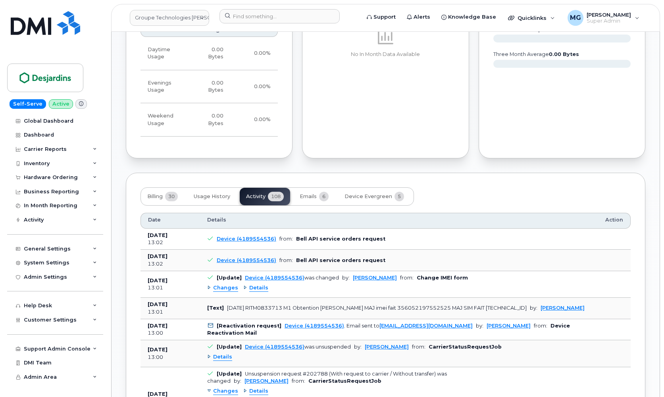
scroll to position [606, 0]
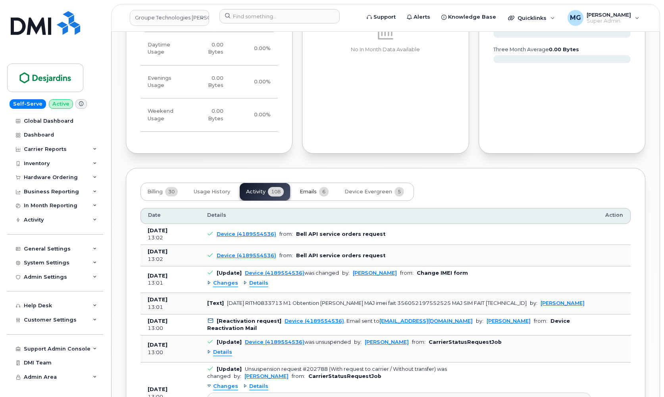
click at [318, 189] on button "Emails 6" at bounding box center [314, 191] width 42 height 17
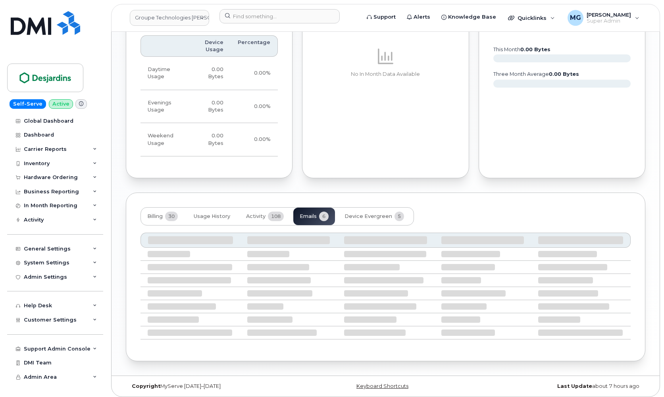
scroll to position [573, 0]
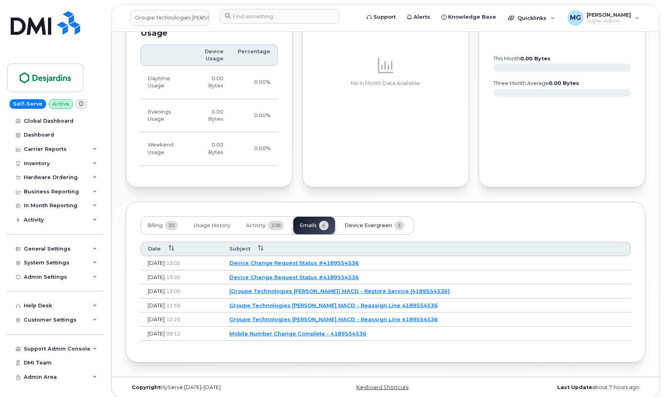
click at [369, 222] on span "Device Evergreen" at bounding box center [369, 225] width 48 height 6
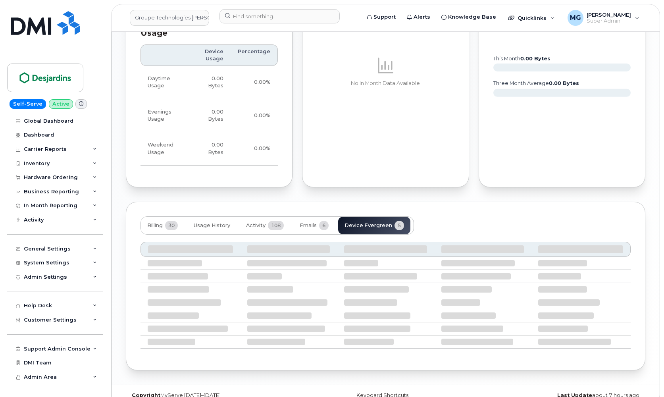
scroll to position [559, 0]
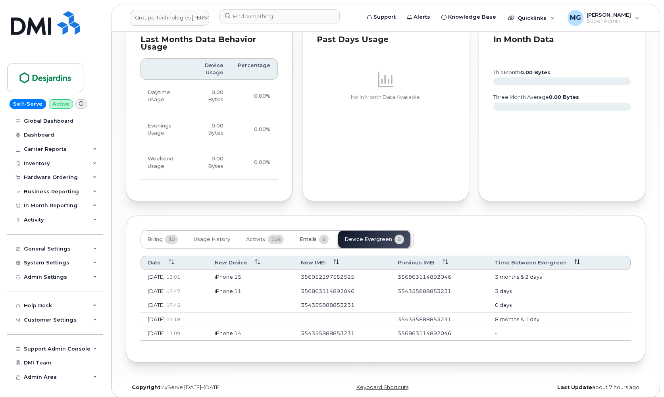
click at [310, 237] on span "Emails" at bounding box center [308, 239] width 17 height 6
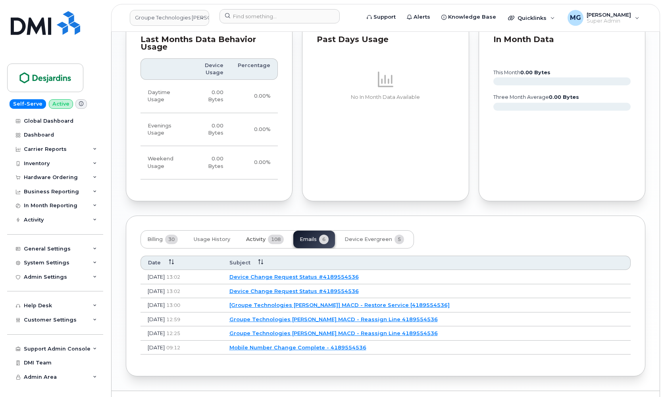
click at [270, 235] on span "108" at bounding box center [276, 240] width 16 height 10
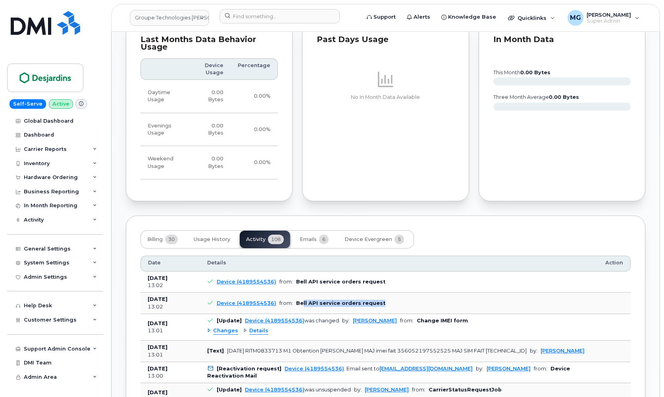
drag, startPoint x: 384, startPoint y: 298, endPoint x: 300, endPoint y: 297, distance: 83.4
click at [300, 297] on td "Device (4189554536) from: Bell API service orders request" at bounding box center [399, 303] width 398 height 21
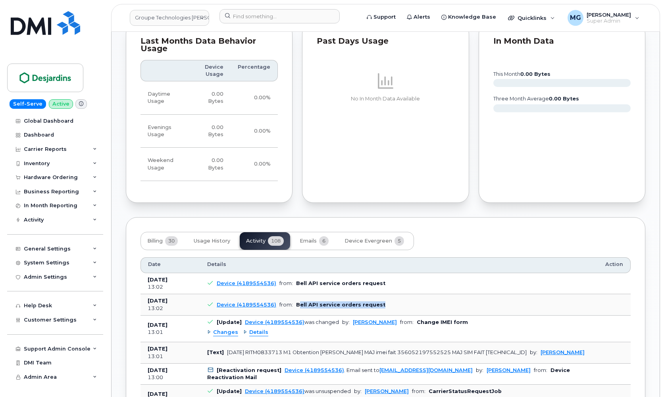
scroll to position [560, 0]
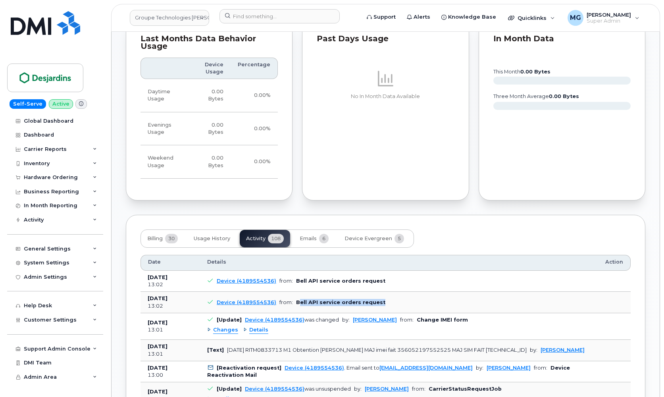
click at [387, 299] on td "Device (4189554536) from: Bell API service orders request" at bounding box center [399, 302] width 398 height 21
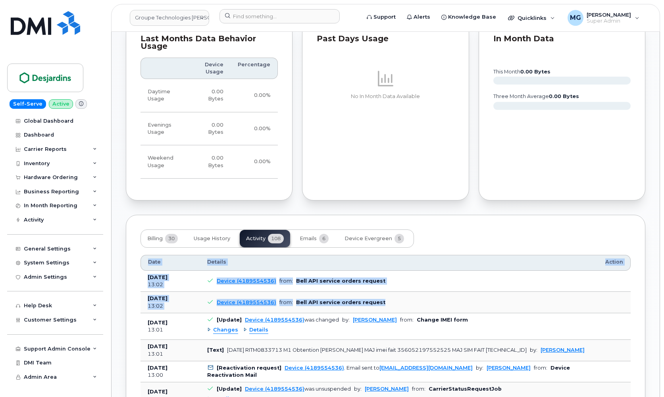
drag, startPoint x: 387, startPoint y: 297, endPoint x: 145, endPoint y: 253, distance: 246.7
copy table "Date Details Action Aug 12, 2025 13:02 Device (4189554536) from: Bell API servi…"
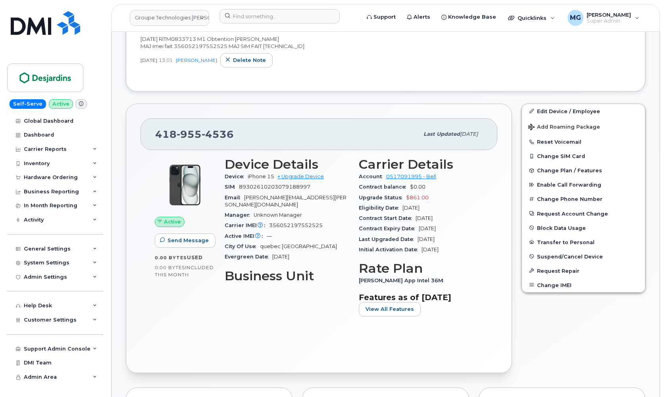
scroll to position [192, 0]
drag, startPoint x: 243, startPoint y: 131, endPoint x: 194, endPoint y: 128, distance: 49.3
click at [194, 128] on div "418 955 4536" at bounding box center [287, 134] width 264 height 17
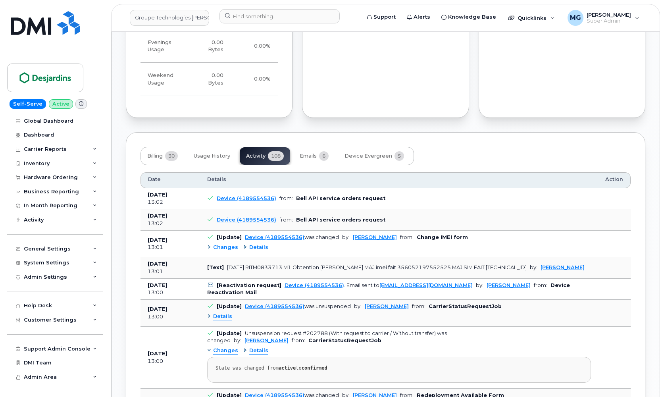
scroll to position [642, 0]
click at [311, 153] on span "Emails" at bounding box center [308, 156] width 17 height 6
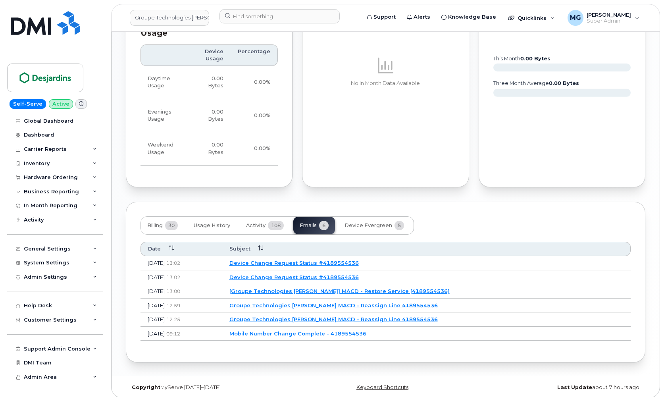
click at [302, 274] on link "Device Change Request Status #4189554536" at bounding box center [294, 277] width 129 height 6
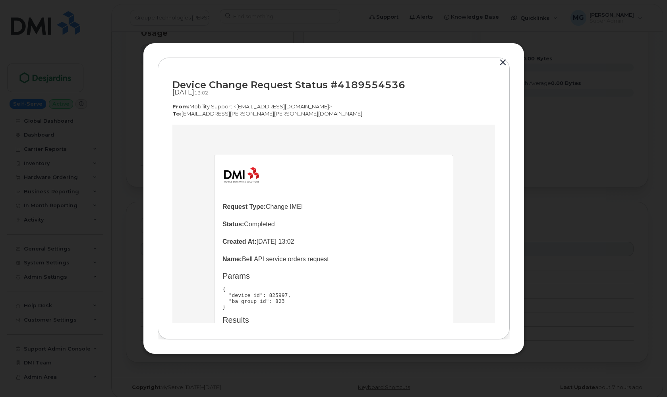
scroll to position [0, 0]
click at [501, 63] on button "button" at bounding box center [503, 62] width 12 height 11
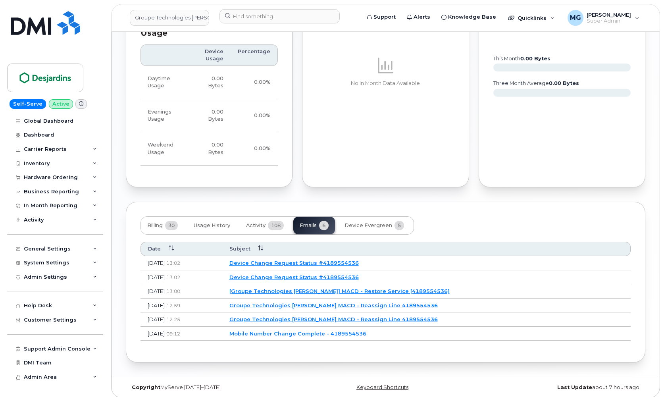
click at [331, 260] on link "Device Change Request Status #4189554536" at bounding box center [294, 263] width 129 height 6
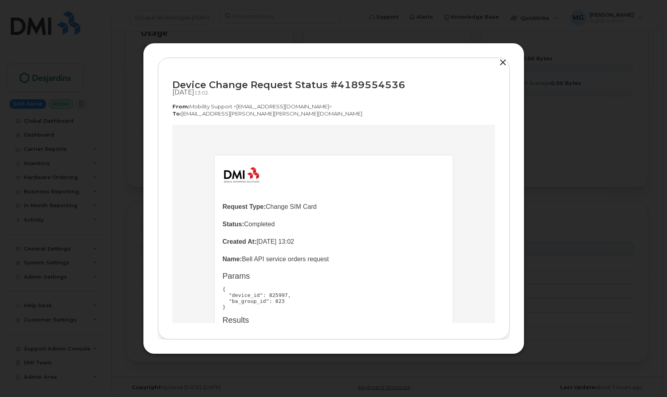
click at [502, 62] on button "button" at bounding box center [503, 62] width 12 height 11
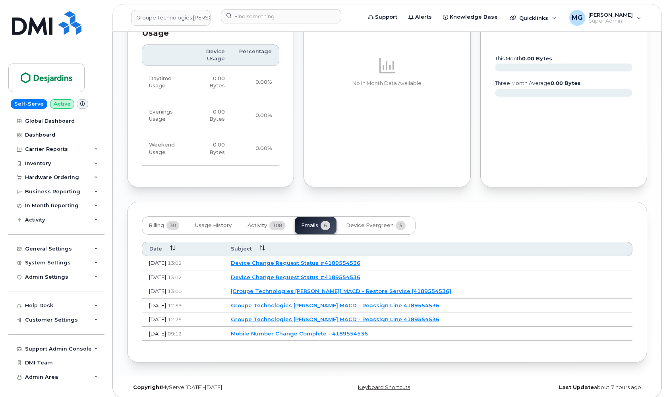
scroll to position [573, 0]
click at [299, 274] on link "Device Change Request Status #4189554536" at bounding box center [294, 277] width 129 height 6
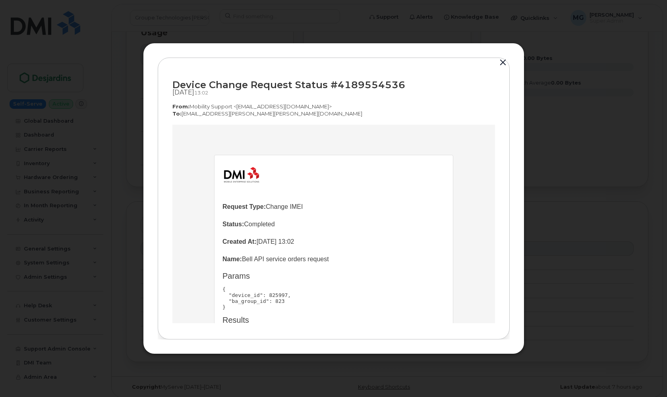
scroll to position [0, 0]
click at [503, 63] on button "button" at bounding box center [503, 62] width 12 height 11
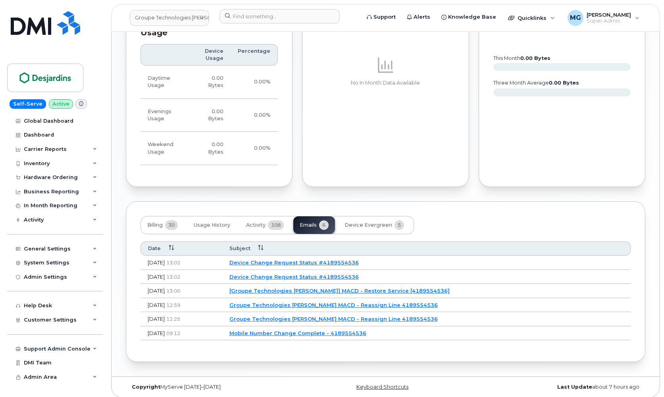
click at [306, 259] on link "Device Change Request Status #4189554536" at bounding box center [294, 262] width 129 height 6
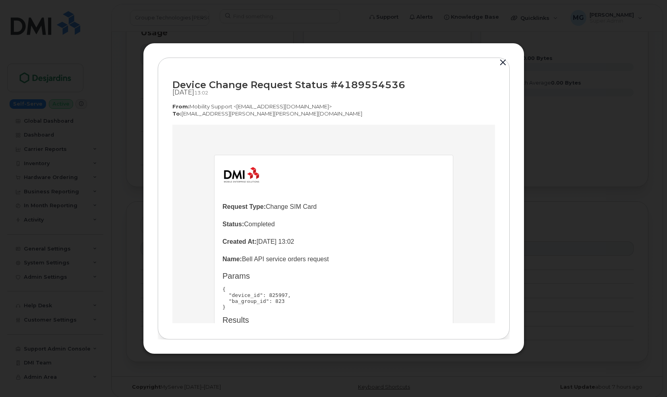
click at [502, 63] on button "button" at bounding box center [503, 62] width 12 height 11
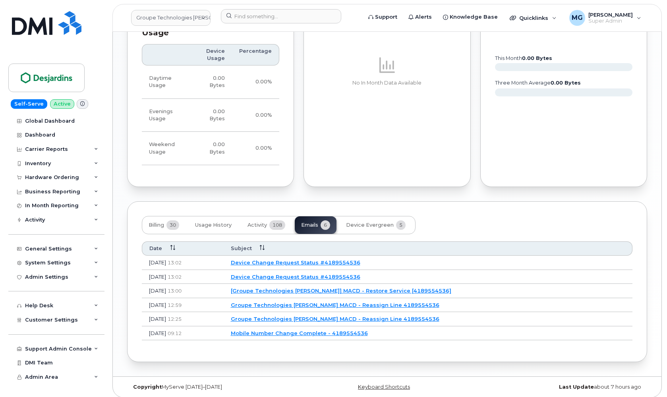
scroll to position [573, 0]
click at [305, 274] on link "Device Change Request Status #4189554536" at bounding box center [294, 277] width 129 height 6
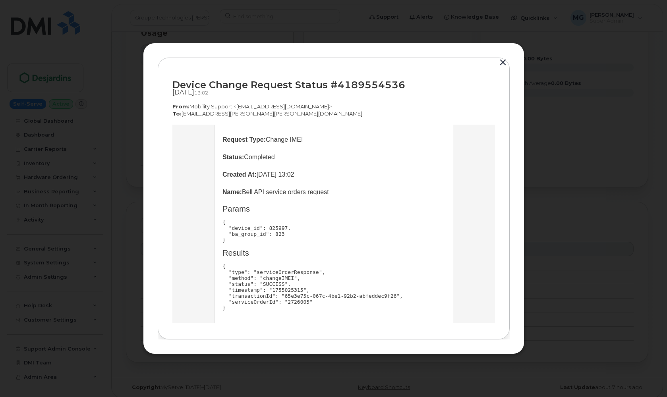
scroll to position [63, 0]
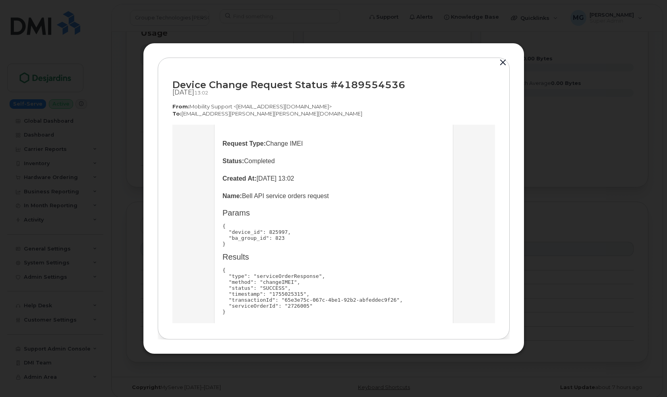
click at [502, 63] on button "button" at bounding box center [503, 62] width 12 height 11
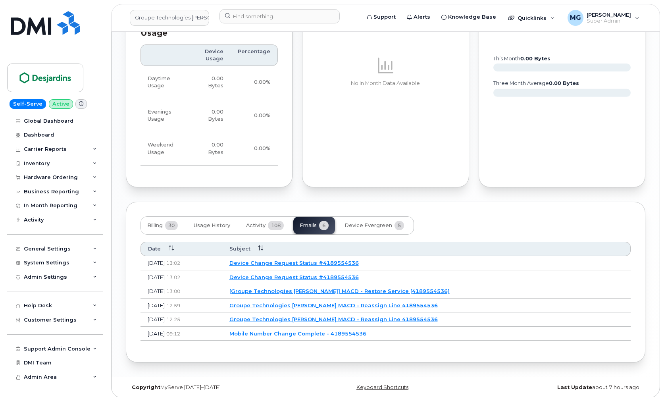
click at [322, 260] on link "Device Change Request Status #4189554536" at bounding box center [294, 263] width 129 height 6
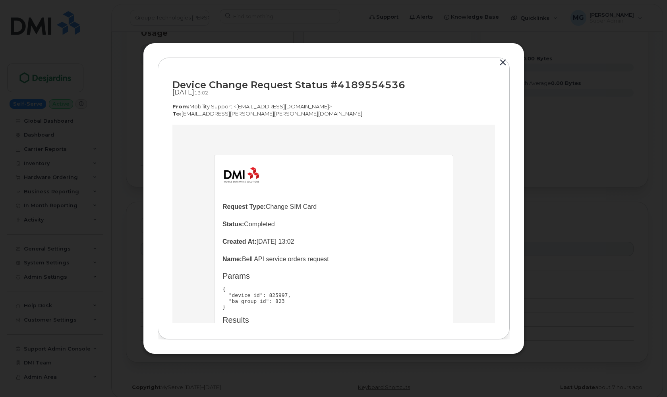
scroll to position [0, 0]
click at [504, 61] on button "button" at bounding box center [503, 62] width 12 height 11
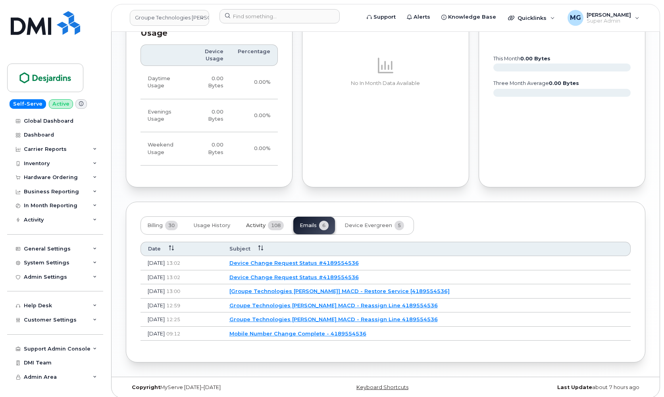
click at [249, 222] on span "Activity" at bounding box center [255, 225] width 19 height 6
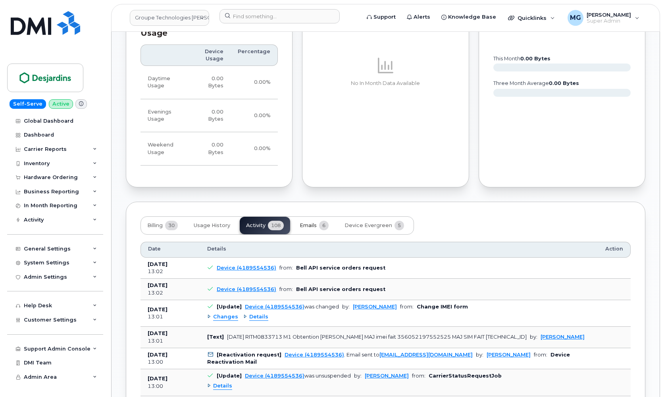
click at [310, 222] on span "Emails" at bounding box center [308, 225] width 17 height 6
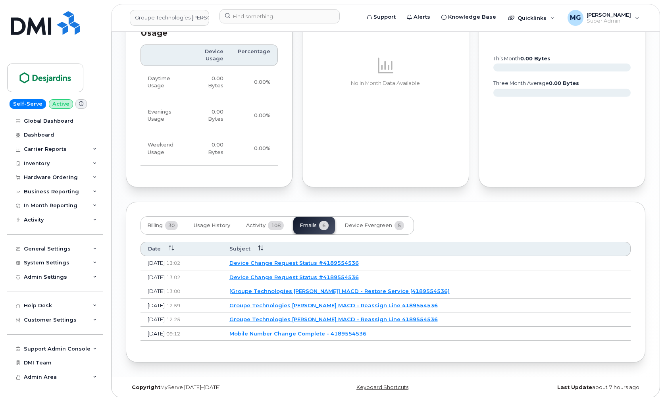
click at [281, 274] on link "Device Change Request Status #4189554536" at bounding box center [294, 277] width 129 height 6
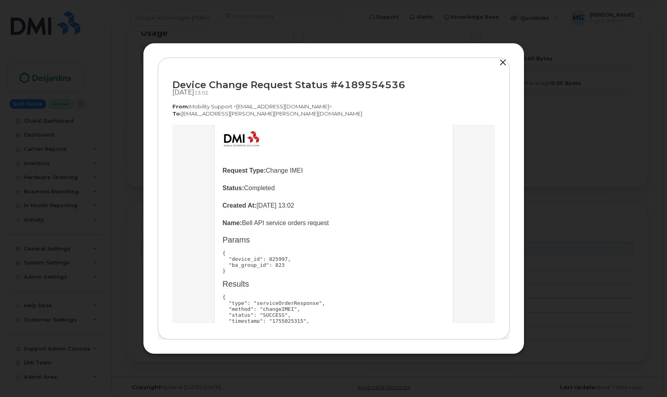
scroll to position [38, 0]
click at [504, 64] on button "button" at bounding box center [503, 62] width 12 height 11
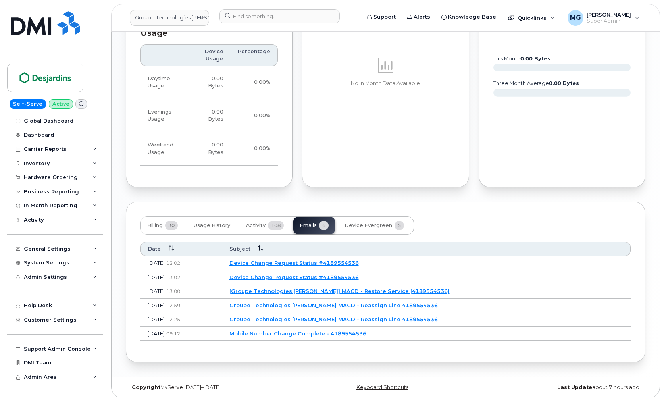
click at [299, 260] on link "Device Change Request Status #4189554536" at bounding box center [294, 263] width 129 height 6
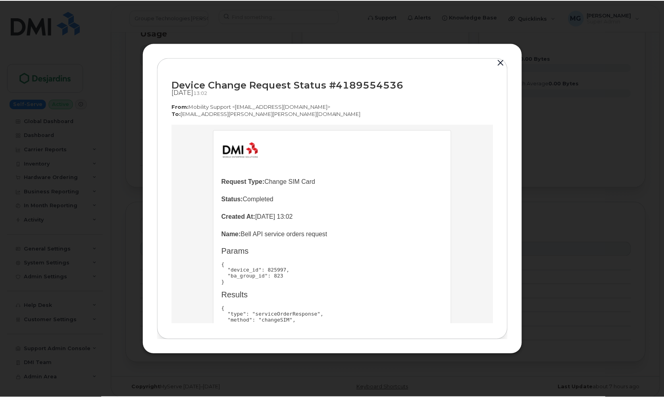
scroll to position [23, 0]
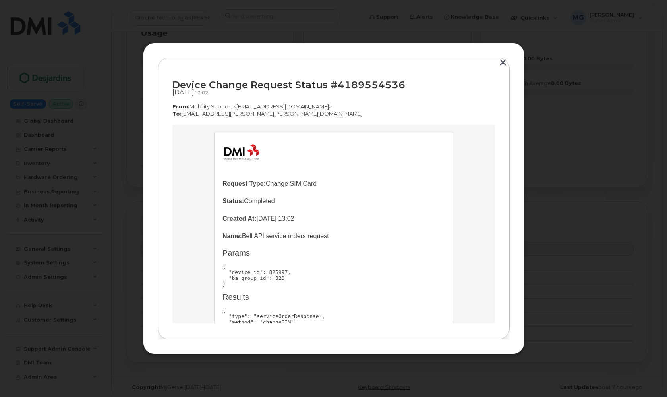
click at [502, 64] on button "button" at bounding box center [503, 62] width 12 height 11
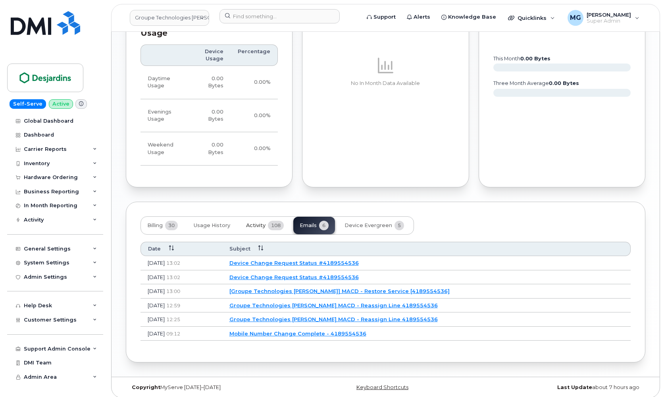
click at [252, 222] on span "Activity" at bounding box center [255, 225] width 19 height 6
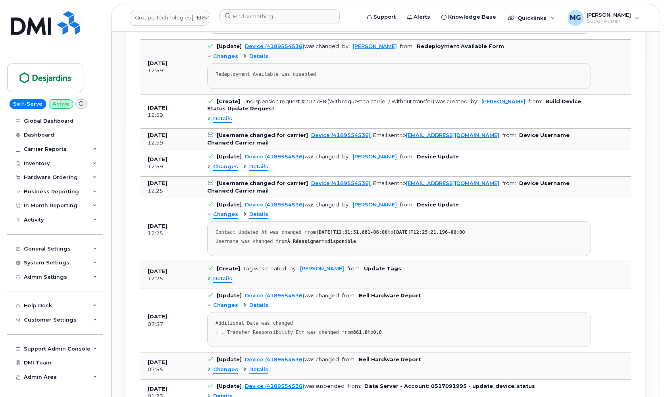
scroll to position [994, 0]
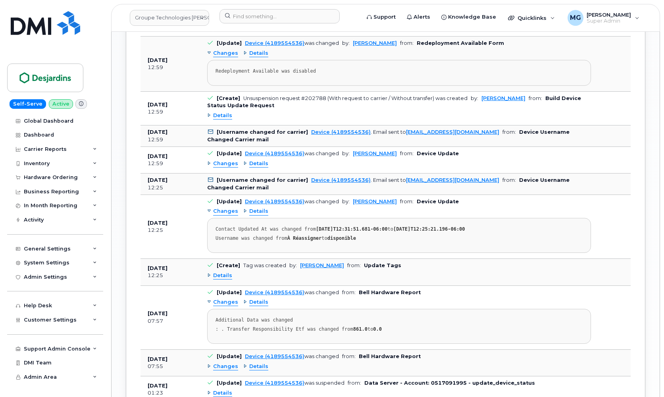
click at [221, 272] on span "Details" at bounding box center [222, 276] width 19 height 8
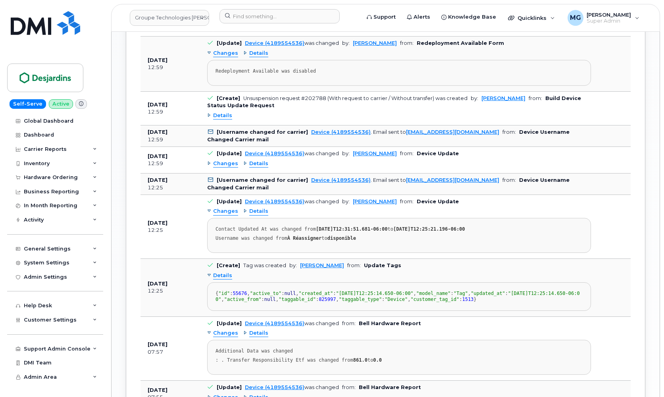
click at [221, 272] on span "Details" at bounding box center [222, 276] width 19 height 8
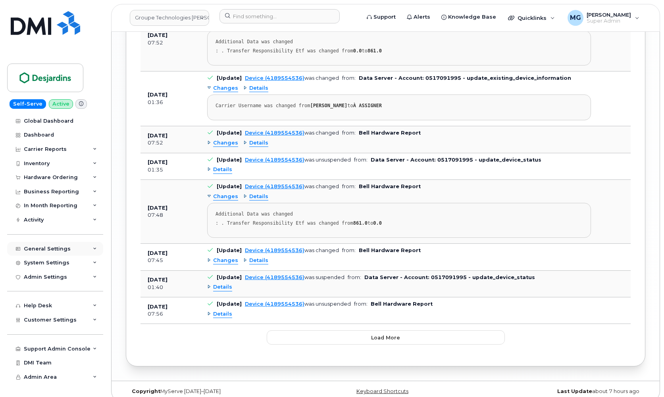
scroll to position [1390, 0]
click at [304, 331] on button "Load more" at bounding box center [386, 338] width 238 height 14
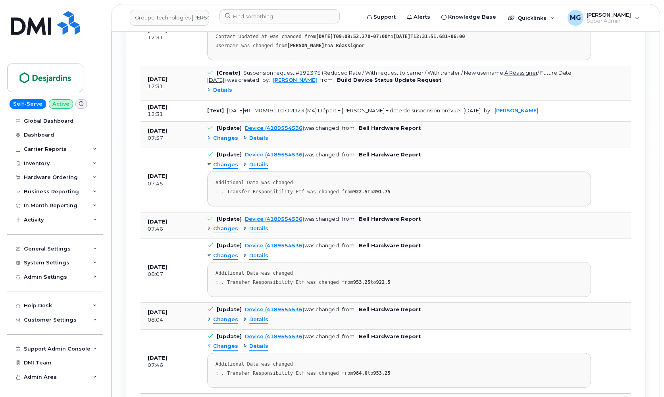
scroll to position [2196, 0]
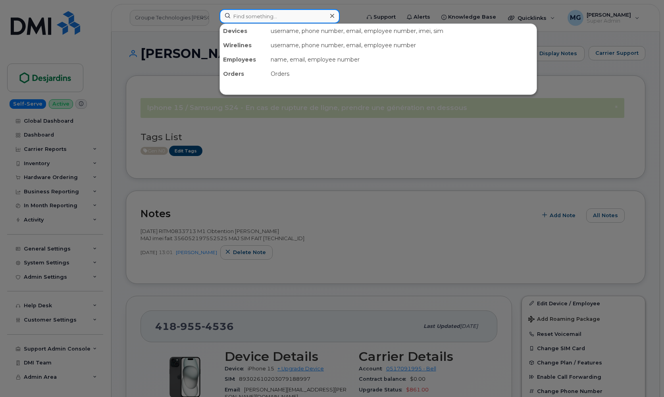
click at [257, 15] on input at bounding box center [280, 16] width 120 height 14
paste input "8193862763"
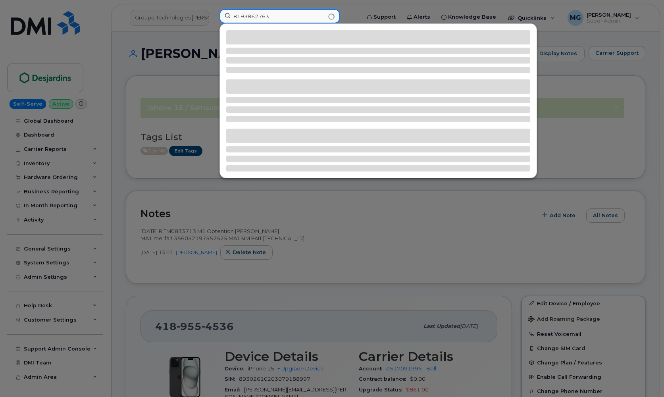
type input "8193862763"
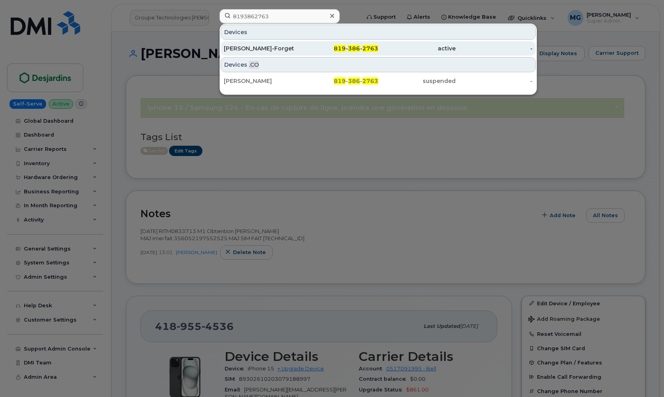
click at [253, 48] on div "[PERSON_NAME]-Forget" at bounding box center [262, 48] width 77 height 8
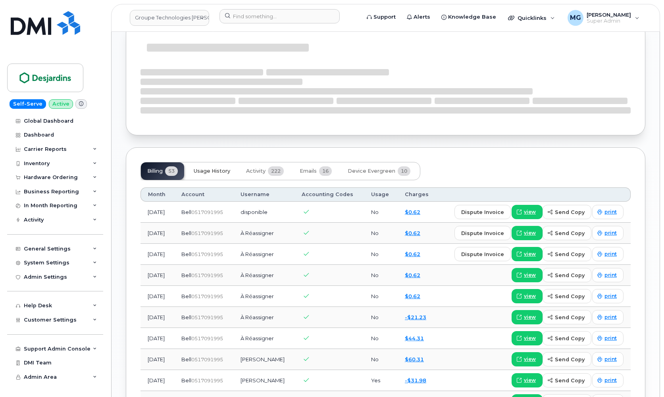
scroll to position [635, 0]
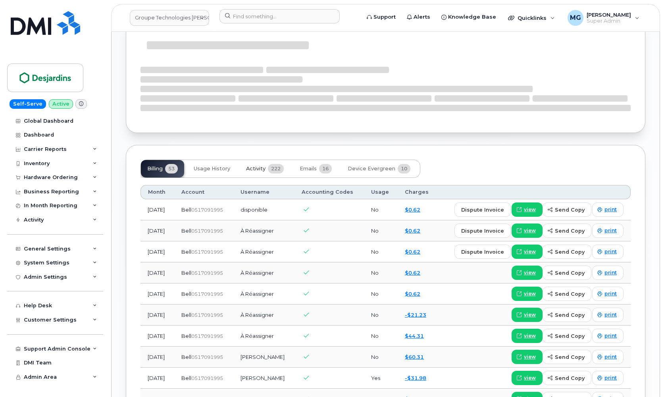
click at [262, 167] on span "Activity" at bounding box center [255, 169] width 19 height 6
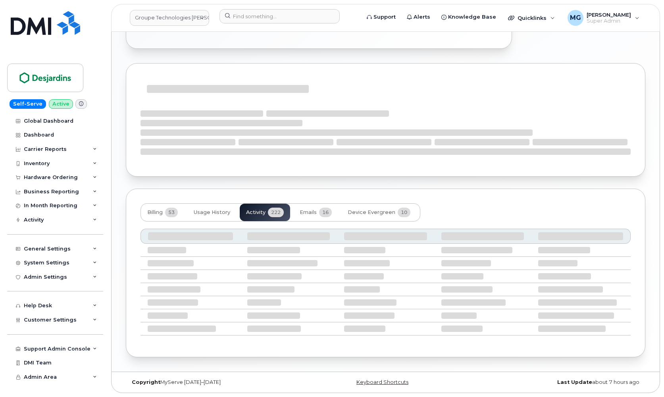
scroll to position [589, 0]
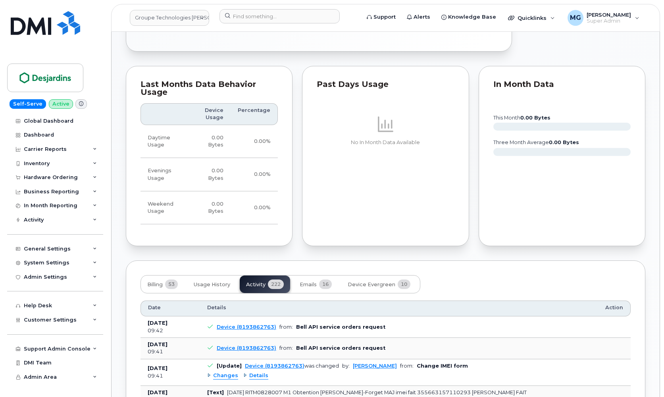
click at [252, 275] on div "Billing 53 Usage History Activity 222 Emails 16 Device Evergreen 10" at bounding box center [281, 284] width 280 height 18
click at [246, 345] on link "Device (8193862763)" at bounding box center [247, 348] width 60 height 6
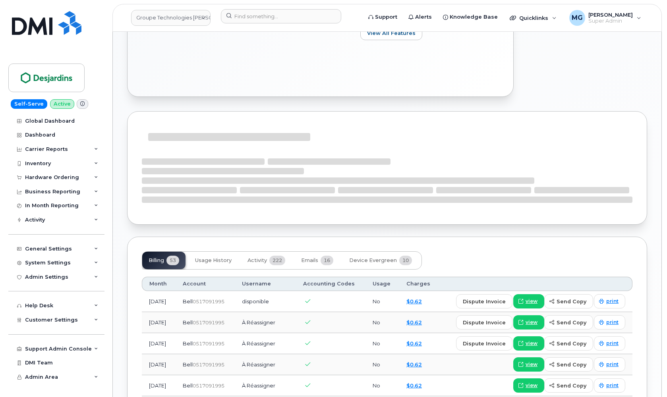
scroll to position [548, 0]
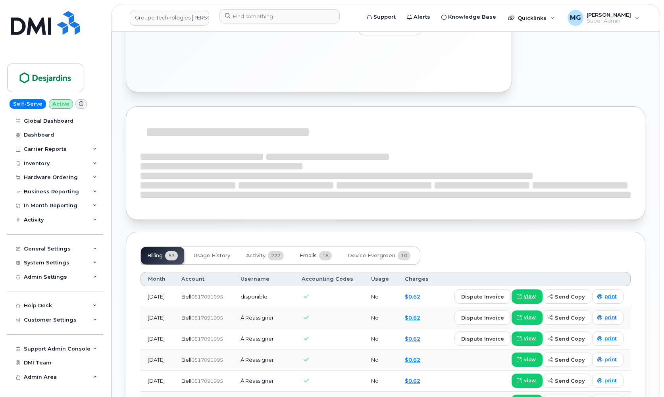
click at [316, 255] on span "Emails" at bounding box center [308, 256] width 17 height 6
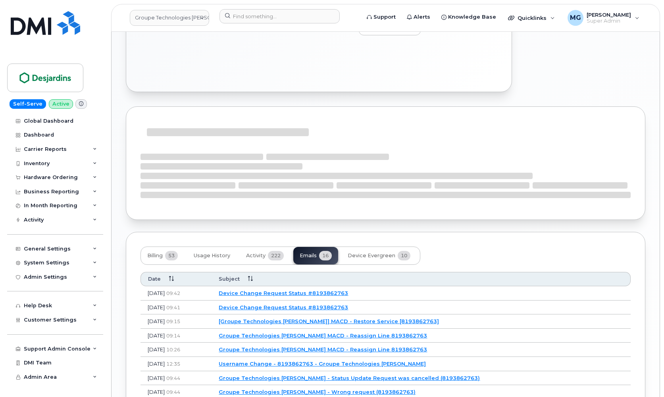
click at [285, 304] on link "Device Change Request Status #8193862763" at bounding box center [283, 307] width 129 height 6
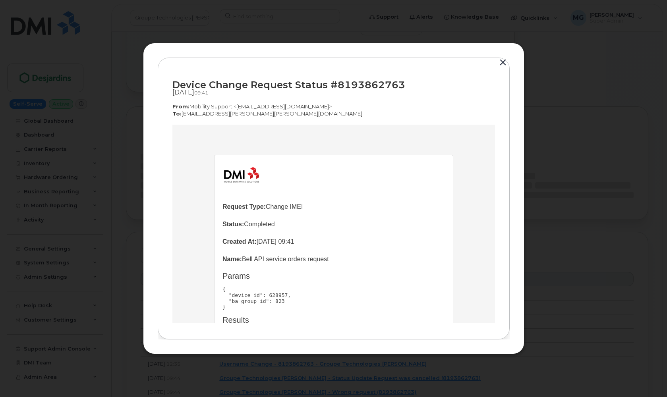
scroll to position [0, 0]
click at [500, 62] on button "button" at bounding box center [503, 62] width 12 height 11
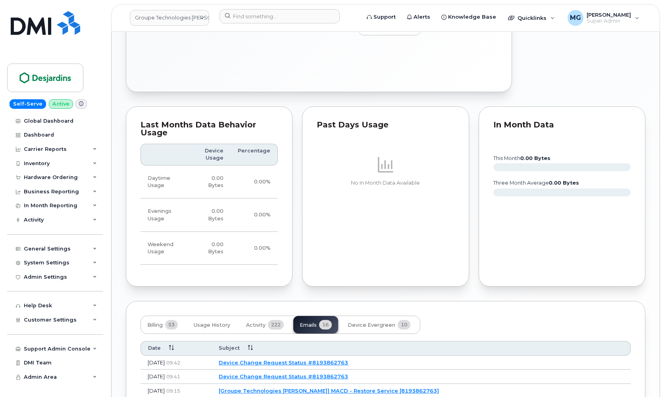
click at [286, 290] on div "× Iphone 15 / Samsung S24 - En cas de rupture de ligne, prendre une génération …" at bounding box center [386, 99] width 520 height 1009
click at [291, 359] on link "Device Change Request Status #8193862763" at bounding box center [283, 362] width 129 height 6
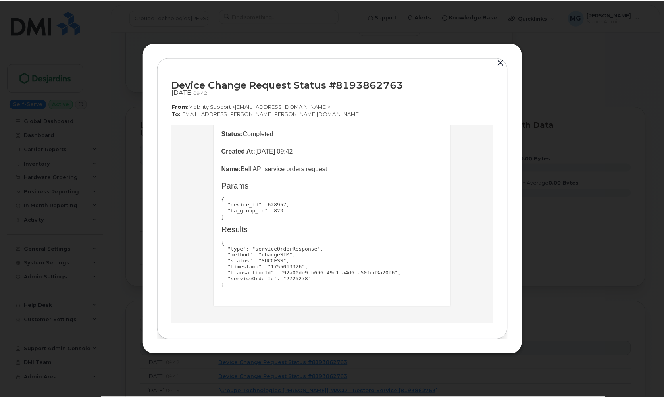
scroll to position [91, 0]
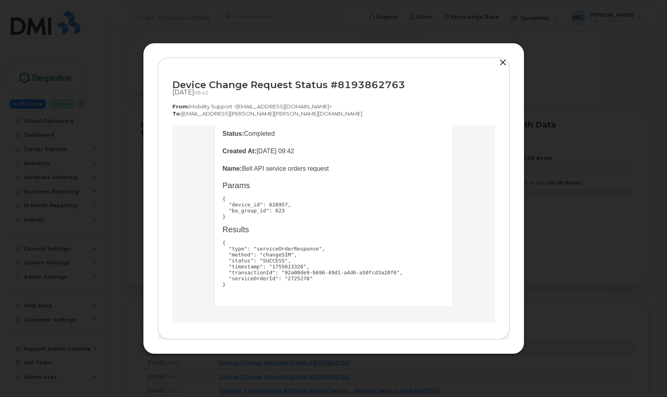
click at [504, 63] on button "button" at bounding box center [503, 62] width 12 height 11
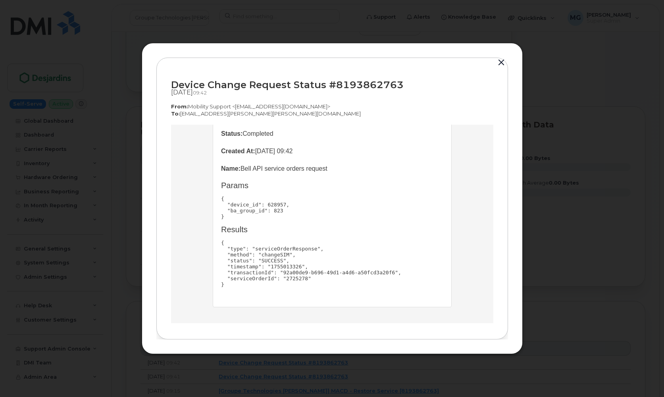
click at [504, 63] on button "button" at bounding box center [502, 62] width 12 height 11
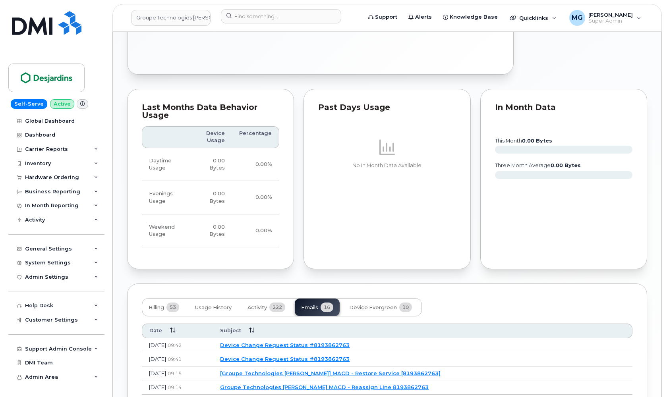
scroll to position [572, 0]
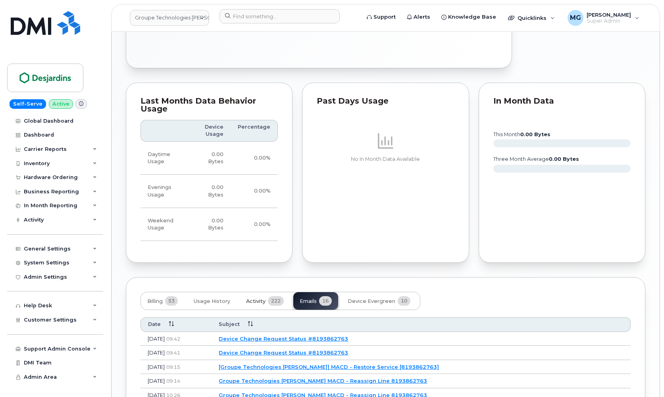
click at [265, 298] on span "Activity" at bounding box center [255, 301] width 19 height 6
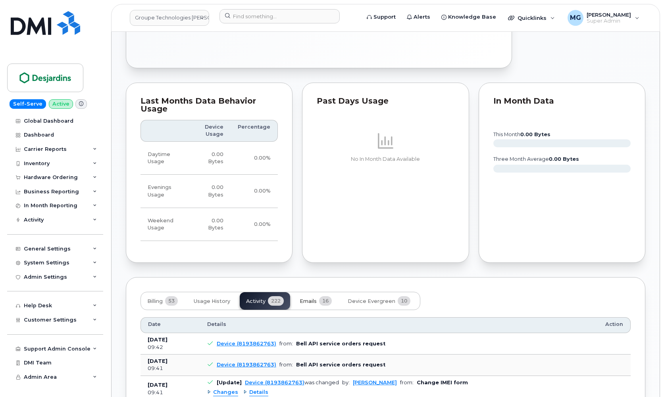
click at [323, 297] on span "16" at bounding box center [325, 301] width 13 height 10
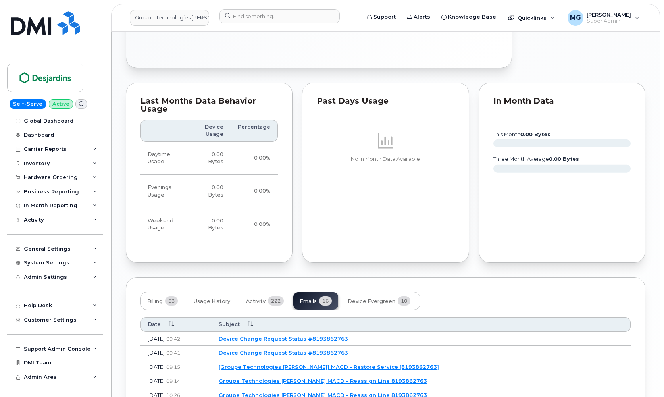
click at [295, 336] on link "Device Change Request Status #8193862763" at bounding box center [283, 339] width 129 height 6
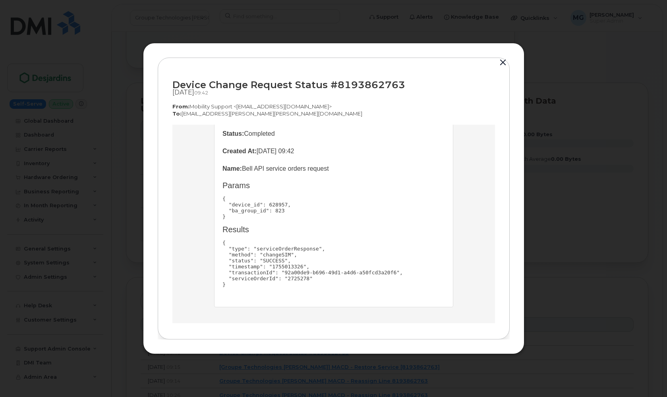
scroll to position [91, 0]
click at [503, 63] on button "button" at bounding box center [503, 62] width 12 height 11
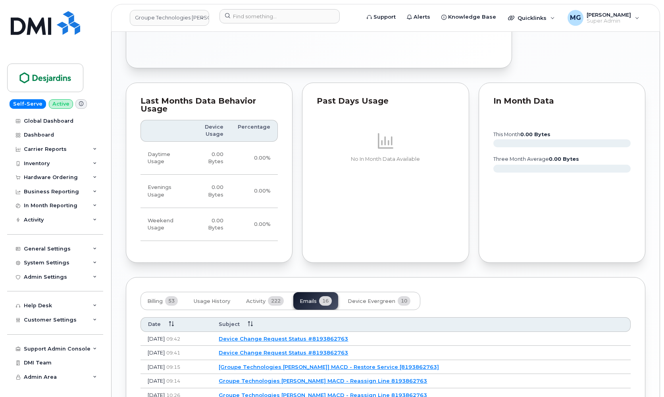
click at [369, 364] on link "[Groupe Technologies [PERSON_NAME]] MACD - Restore Service [8193862763]" at bounding box center [329, 367] width 220 height 6
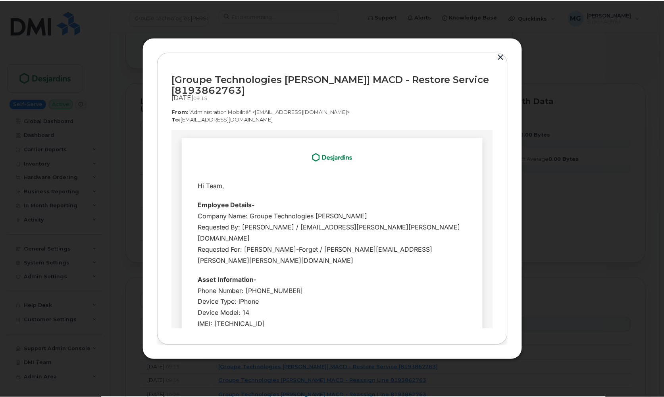
scroll to position [0, 0]
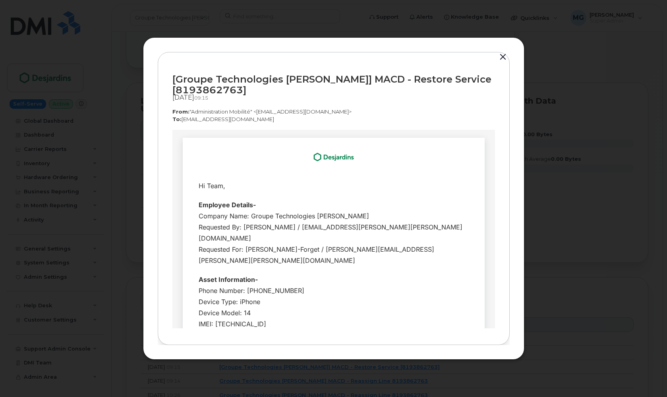
click at [504, 55] on button "button" at bounding box center [503, 57] width 12 height 11
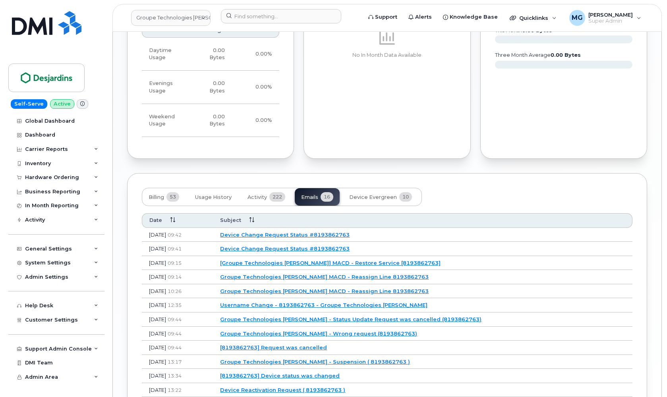
scroll to position [680, 0]
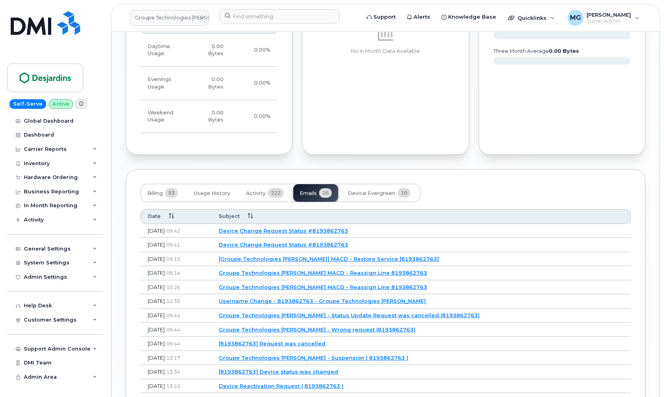
click at [328, 326] on link "Groupe Technologies [PERSON_NAME] - Wrong request (8193862763)" at bounding box center [317, 329] width 197 height 6
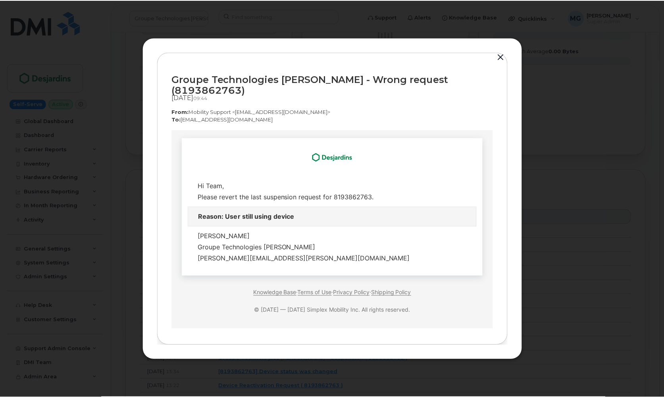
scroll to position [0, 0]
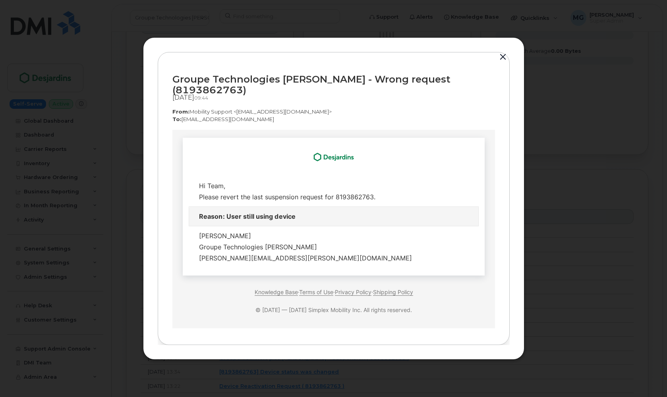
click at [502, 62] on button "button" at bounding box center [503, 57] width 12 height 11
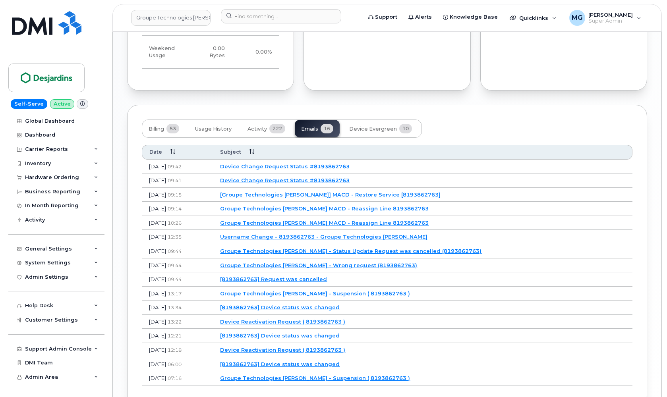
scroll to position [745, 0]
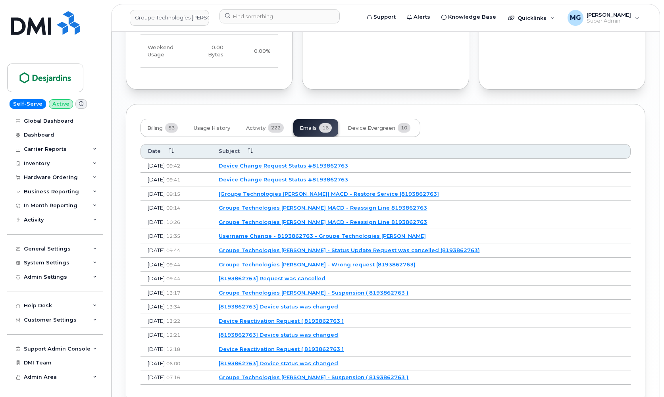
click at [301, 346] on link "Device Reactivation Request ( 8193862763 )" at bounding box center [281, 349] width 125 height 6
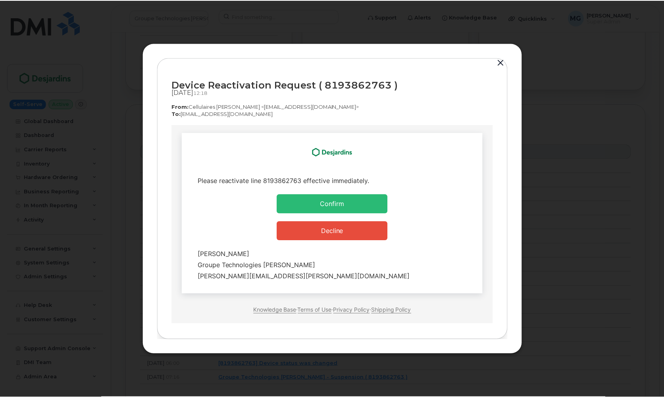
scroll to position [0, 0]
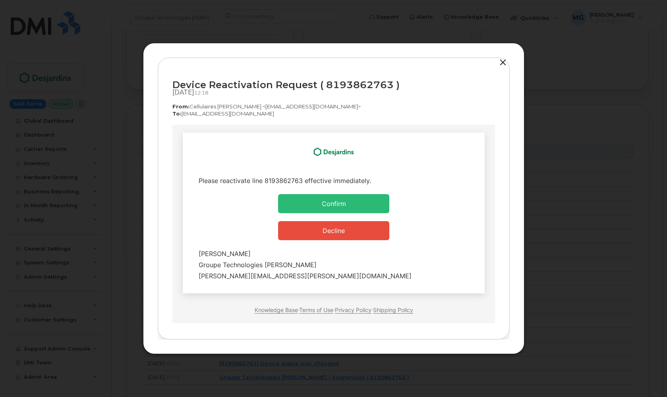
click at [502, 62] on button "button" at bounding box center [503, 62] width 12 height 11
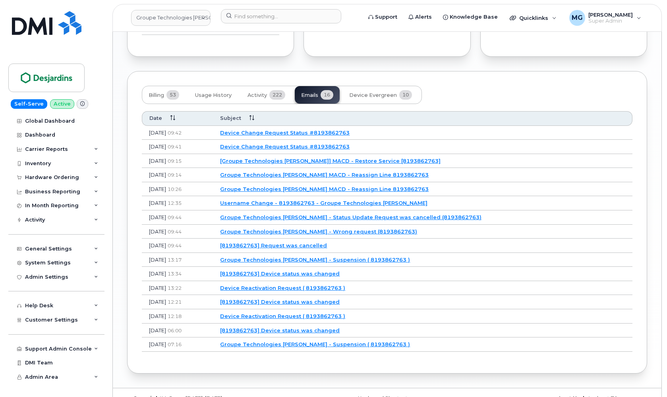
scroll to position [778, 0]
click at [298, 284] on link "Device Reactivation Request ( 8193862763 )" at bounding box center [281, 287] width 125 height 6
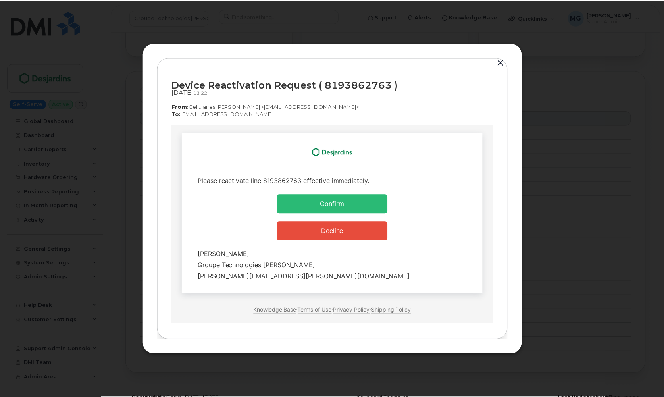
scroll to position [0, 0]
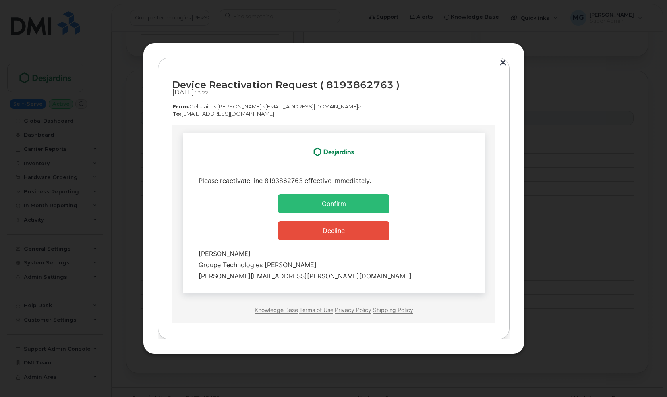
click at [504, 64] on button "button" at bounding box center [503, 62] width 12 height 11
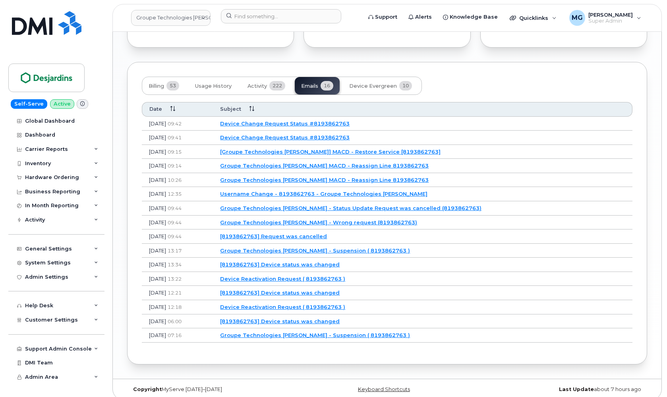
scroll to position [786, 0]
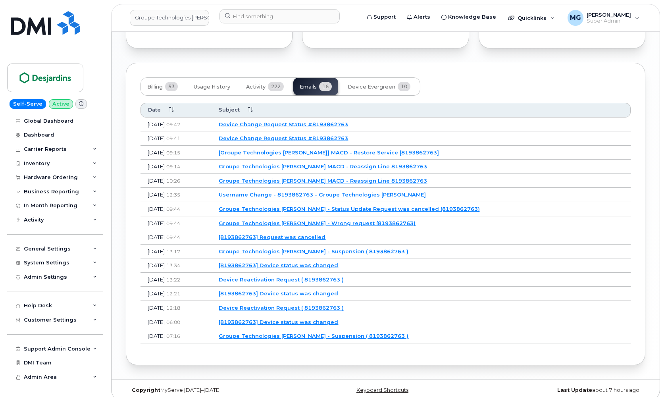
click at [285, 333] on link "Groupe Technologies [PERSON_NAME] - Suspension ( 8193862763 )" at bounding box center [314, 336] width 190 height 6
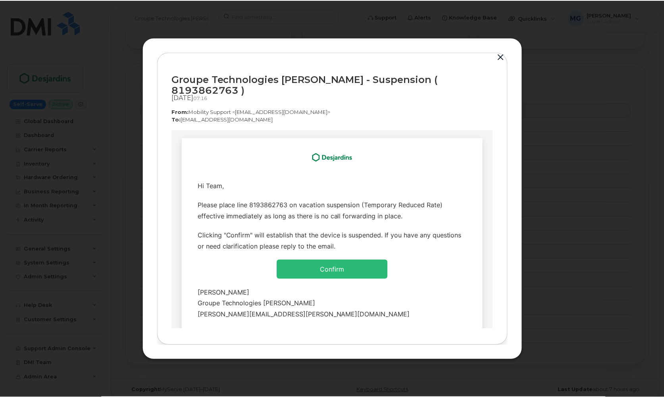
scroll to position [0, 0]
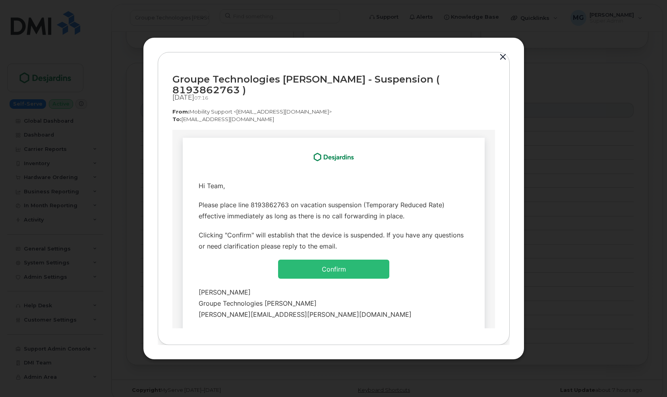
click at [504, 60] on button "button" at bounding box center [503, 57] width 12 height 11
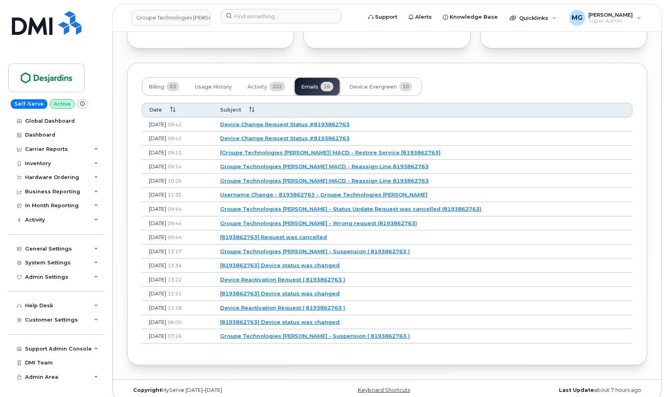
scroll to position [786, 0]
click at [306, 178] on link "Groupe Technologies [PERSON_NAME] MACD - Reassign Line 8193862763" at bounding box center [323, 181] width 208 height 6
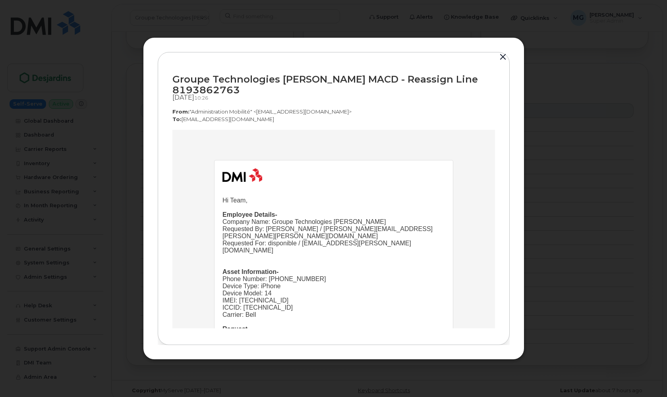
scroll to position [0, 0]
click at [503, 57] on button "button" at bounding box center [503, 57] width 12 height 11
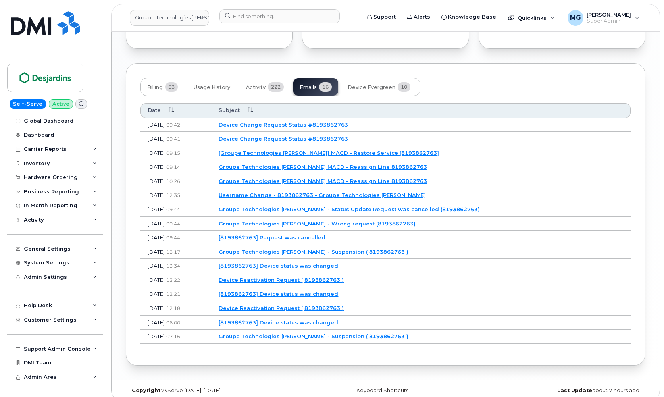
click at [328, 135] on link "Device Change Request Status #8193862763" at bounding box center [283, 138] width 129 height 6
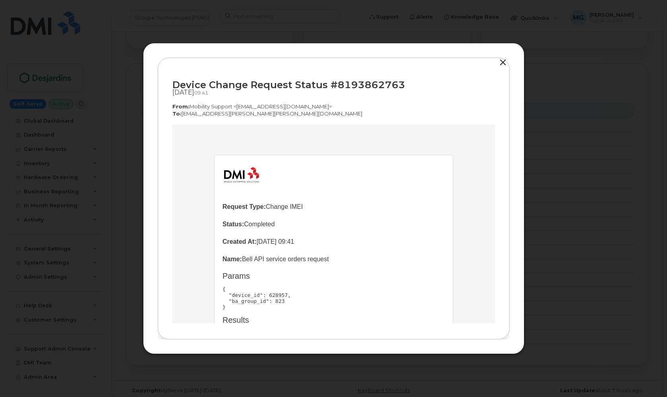
drag, startPoint x: 504, startPoint y: 62, endPoint x: 468, endPoint y: 114, distance: 63.2
click at [504, 62] on button "button" at bounding box center [503, 62] width 12 height 11
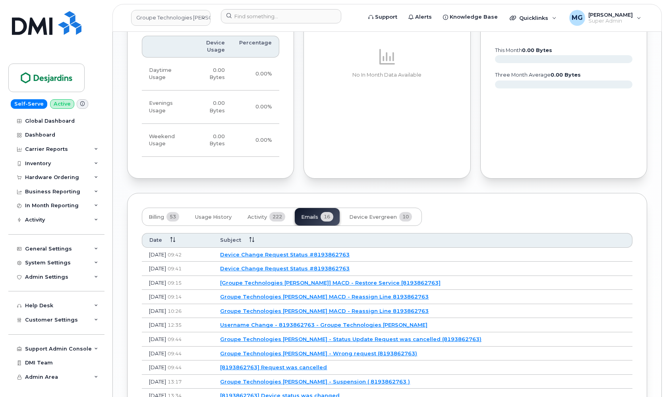
scroll to position [669, 0]
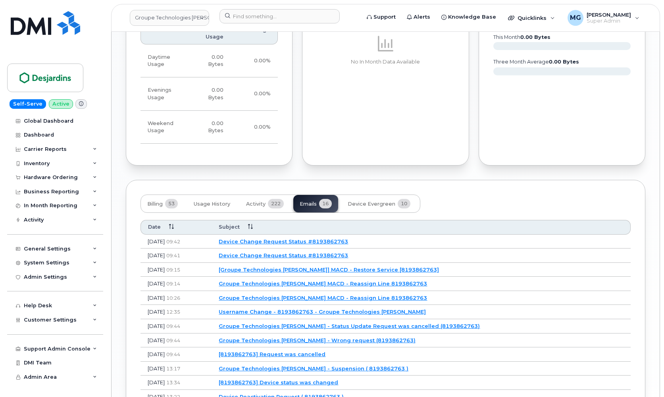
click at [292, 238] on link "Device Change Request Status #8193862763" at bounding box center [283, 241] width 129 height 6
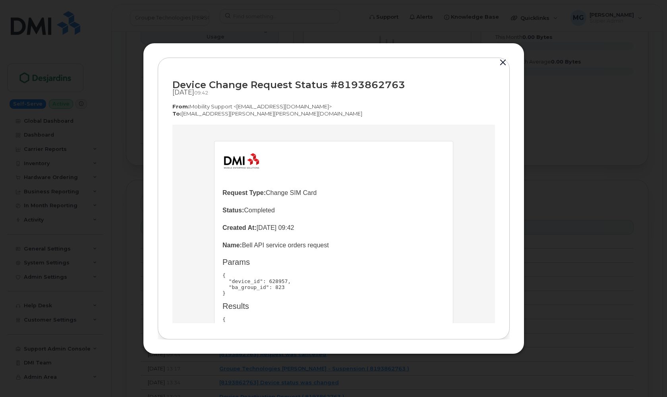
scroll to position [13, 0]
click at [505, 65] on button "button" at bounding box center [503, 62] width 12 height 11
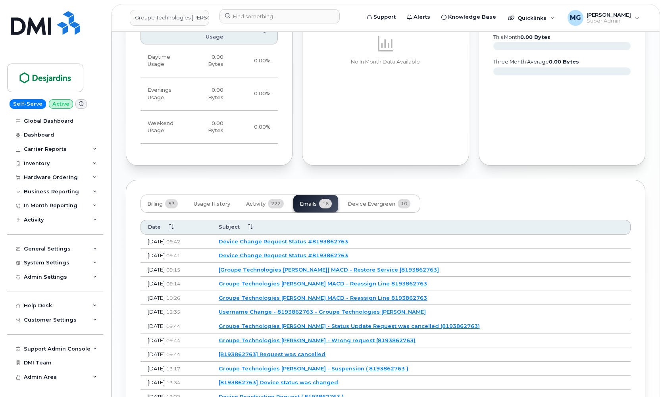
click at [295, 239] on link "Device Change Request Status #8193862763" at bounding box center [283, 241] width 129 height 6
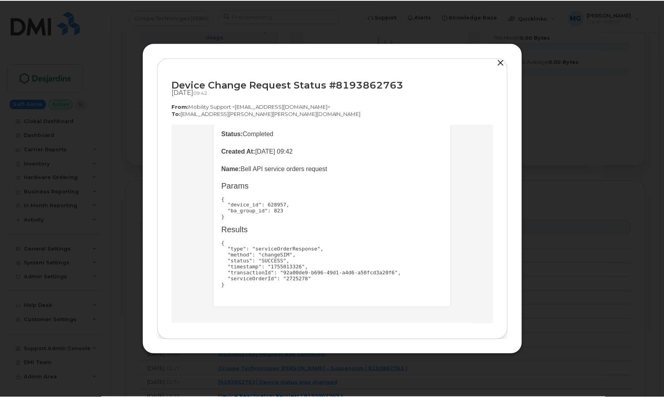
scroll to position [91, 0]
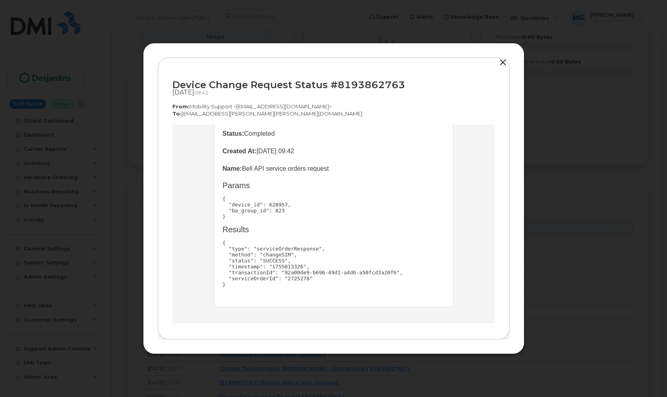
click at [502, 62] on button "button" at bounding box center [503, 62] width 12 height 11
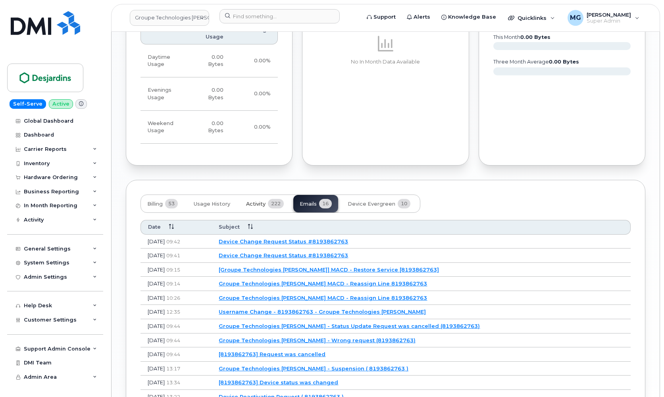
click at [264, 201] on span "Activity" at bounding box center [255, 204] width 19 height 6
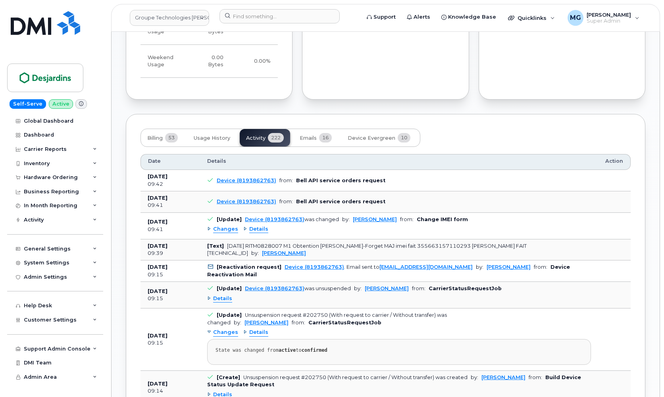
scroll to position [761, 0]
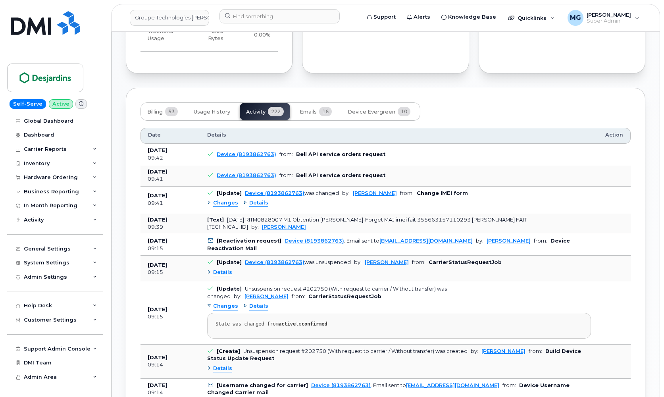
click at [216, 269] on span "Details" at bounding box center [222, 273] width 19 height 8
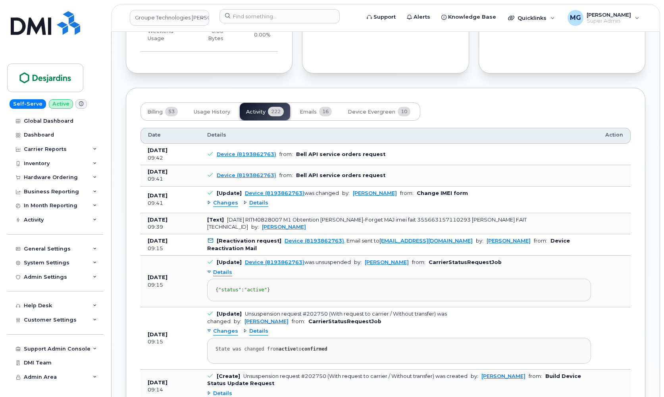
click at [216, 269] on span "Details" at bounding box center [222, 273] width 19 height 8
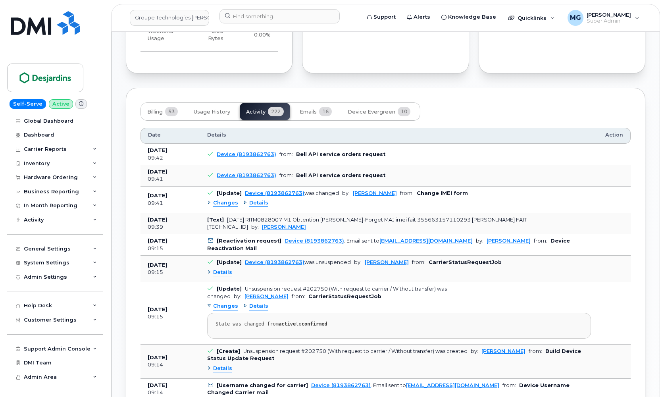
click at [227, 303] on span "Changes" at bounding box center [225, 307] width 25 height 8
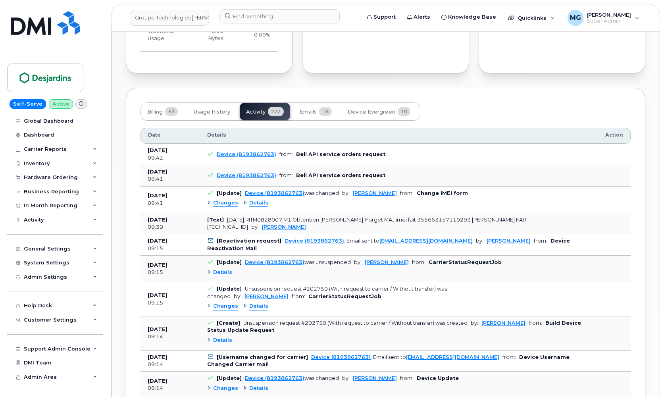
click at [227, 303] on span "Changes" at bounding box center [225, 307] width 25 height 8
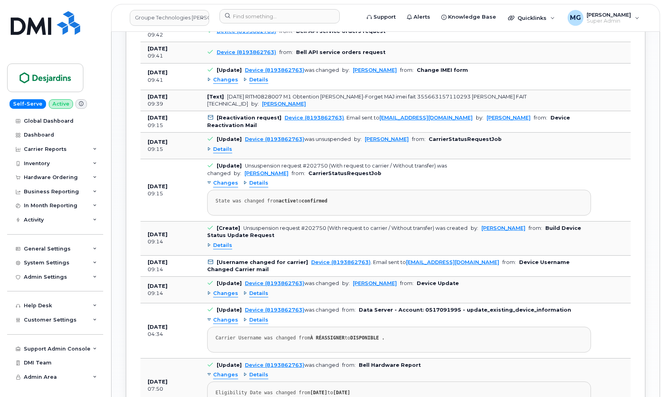
scroll to position [885, 0]
click at [244, 316] on div "Details" at bounding box center [255, 320] width 25 height 8
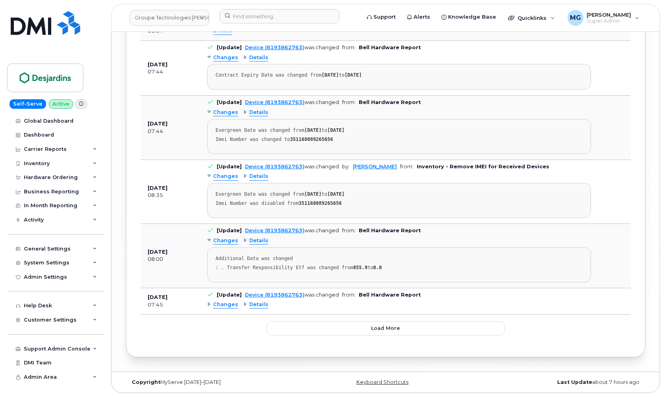
scroll to position [1567, 0]
click at [224, 303] on span "Changes" at bounding box center [225, 305] width 25 height 8
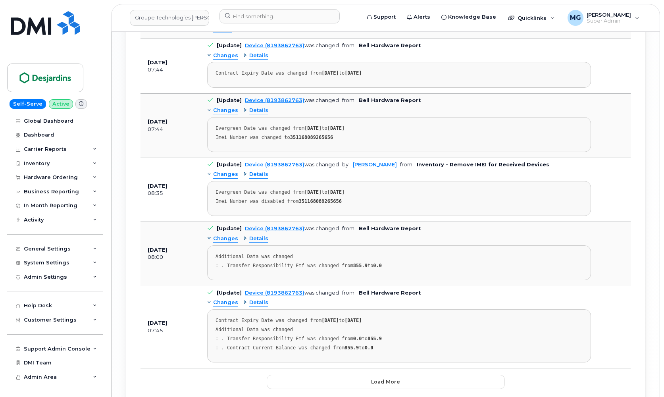
click at [224, 303] on span "Changes" at bounding box center [225, 303] width 25 height 8
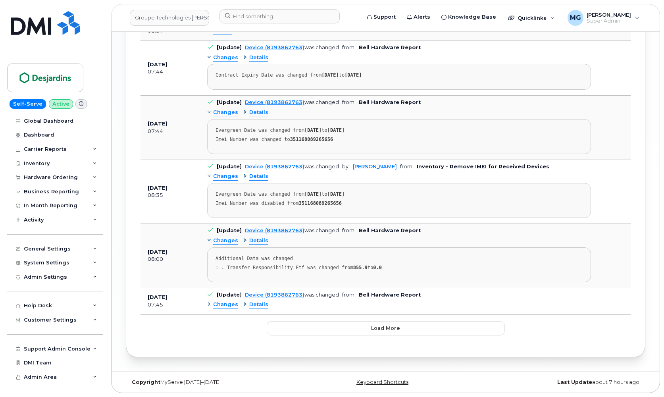
click at [252, 303] on span "Details" at bounding box center [258, 305] width 19 height 8
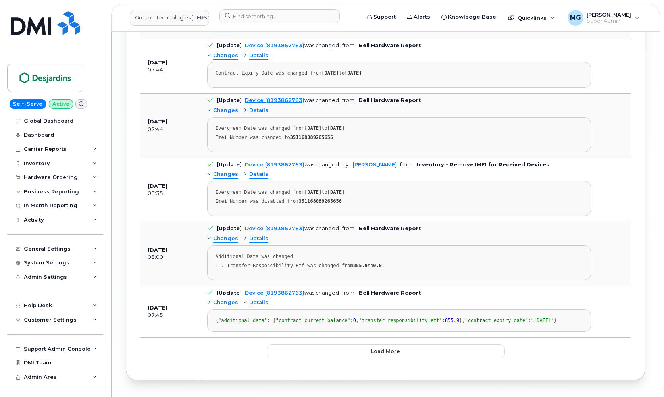
click at [252, 303] on span "Details" at bounding box center [258, 303] width 19 height 8
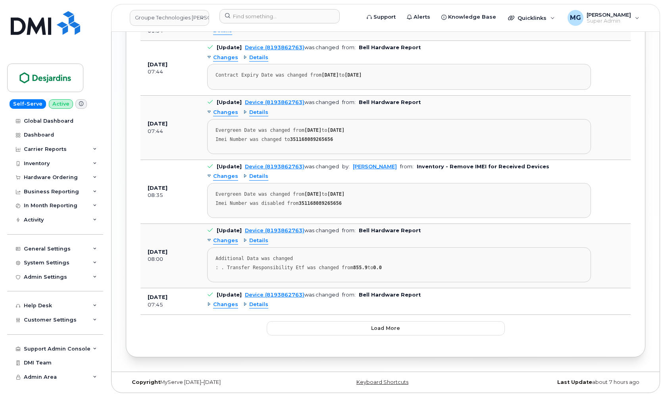
click at [232, 176] on span "Changes" at bounding box center [225, 177] width 25 height 8
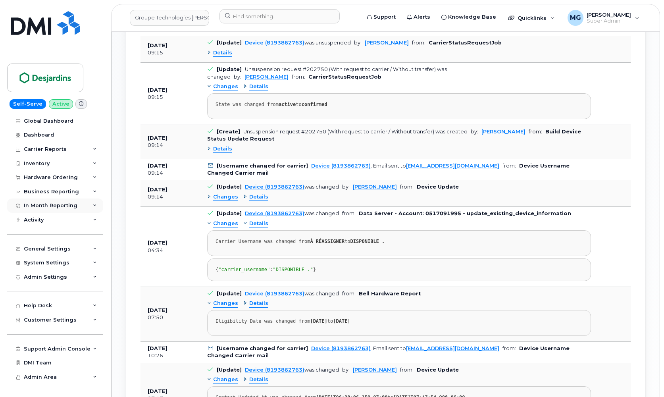
scroll to position [980, 0]
